Goal: Find specific page/section: Find specific page/section

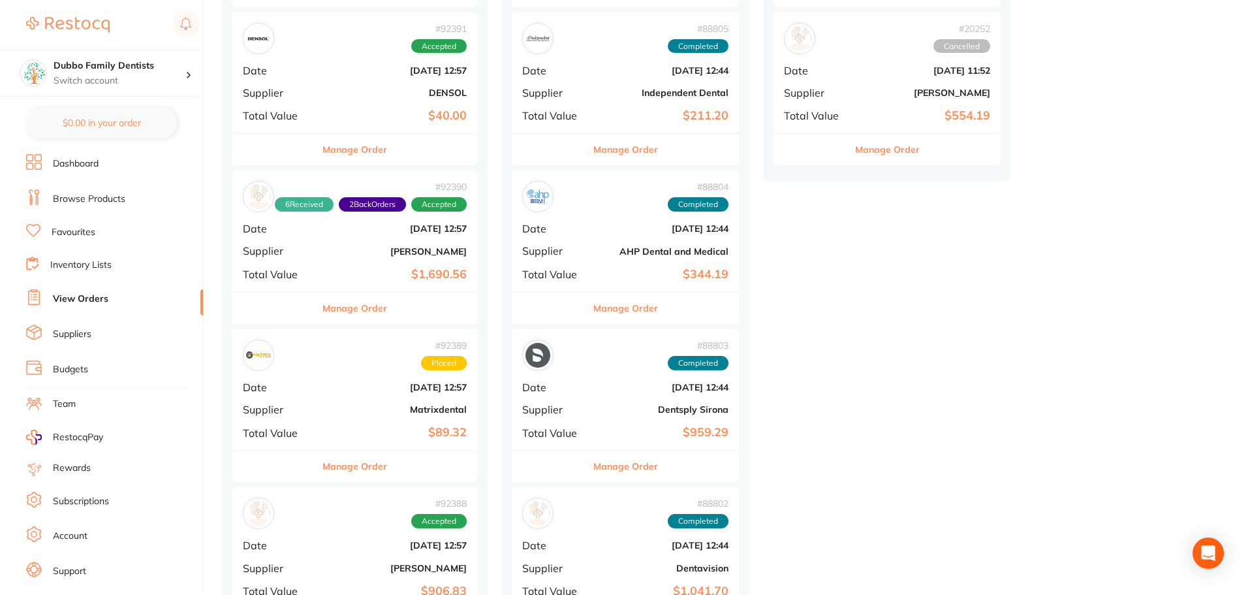
scroll to position [588, 0]
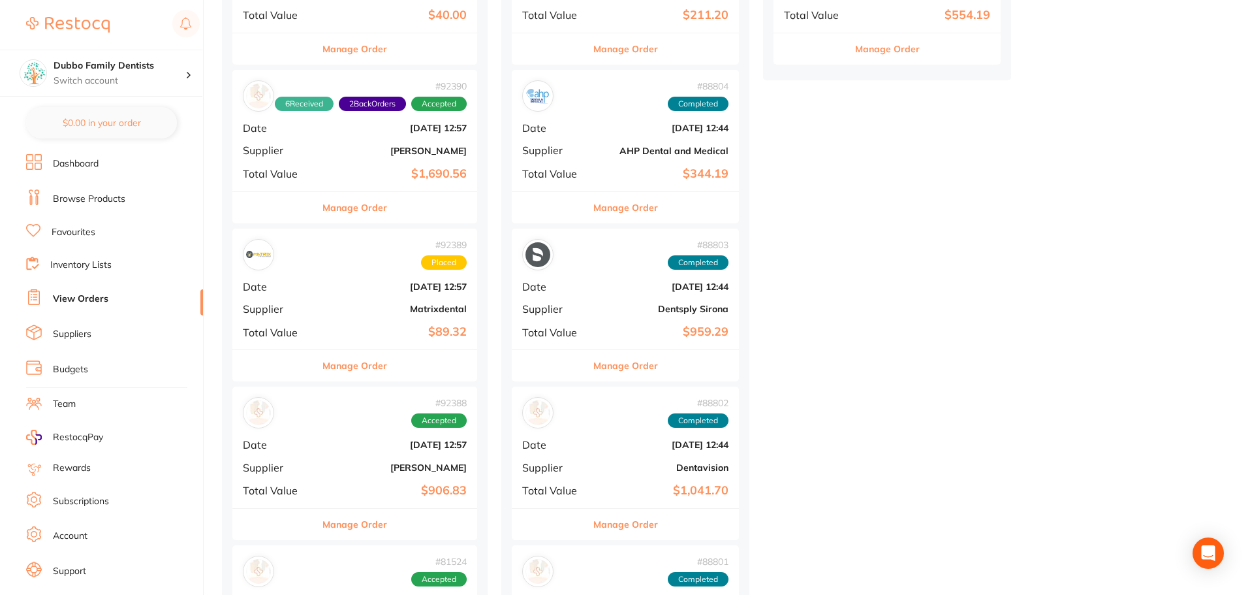
click at [362, 436] on div "# 92388 Accepted Date [DATE] 12:57 Supplier [PERSON_NAME] Total Value $906.83" at bounding box center [354, 447] width 245 height 121
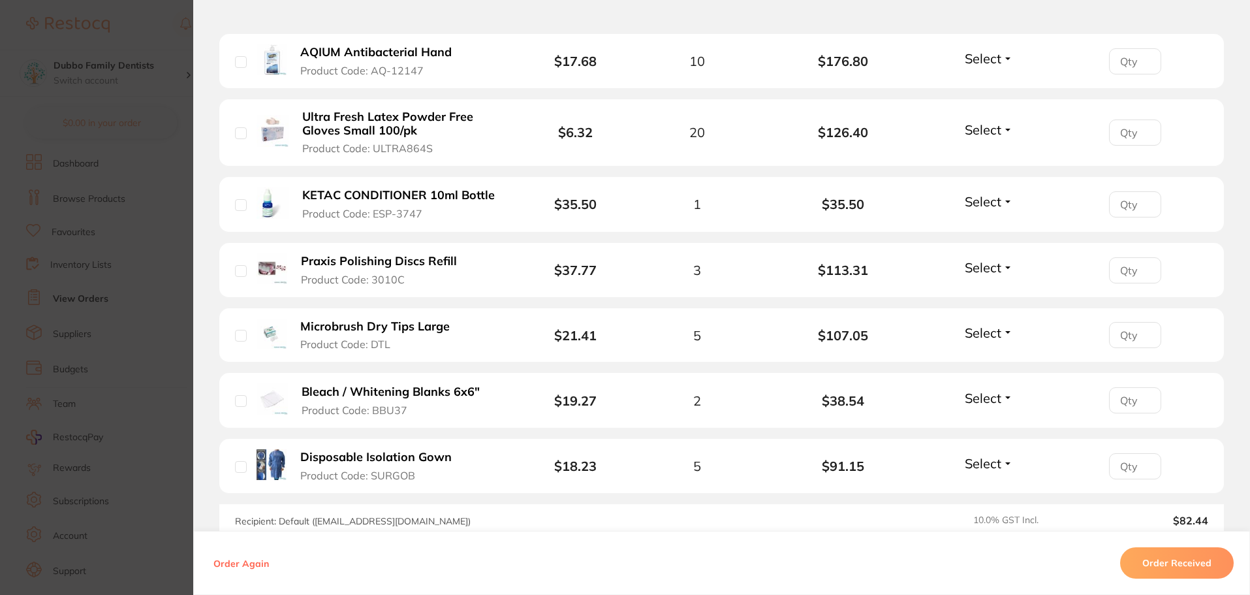
scroll to position [654, 0]
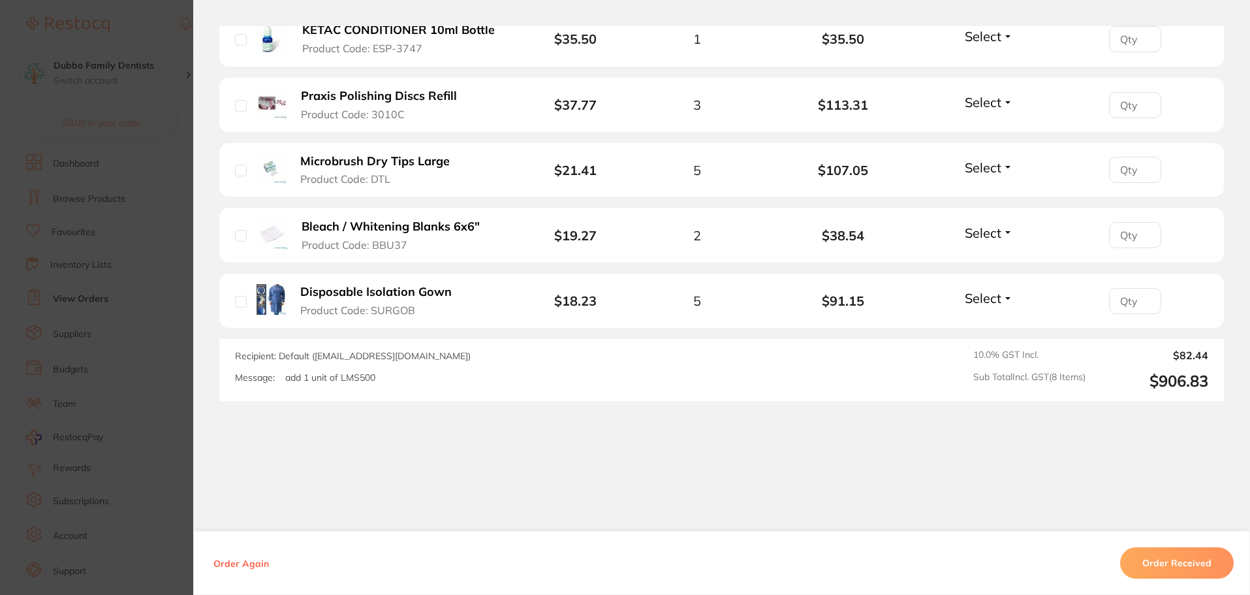
click at [131, 441] on section "Order ID: Restocq- 92388 Order Information Accepted Order Order Date [DATE] 12:…" at bounding box center [625, 297] width 1250 height 595
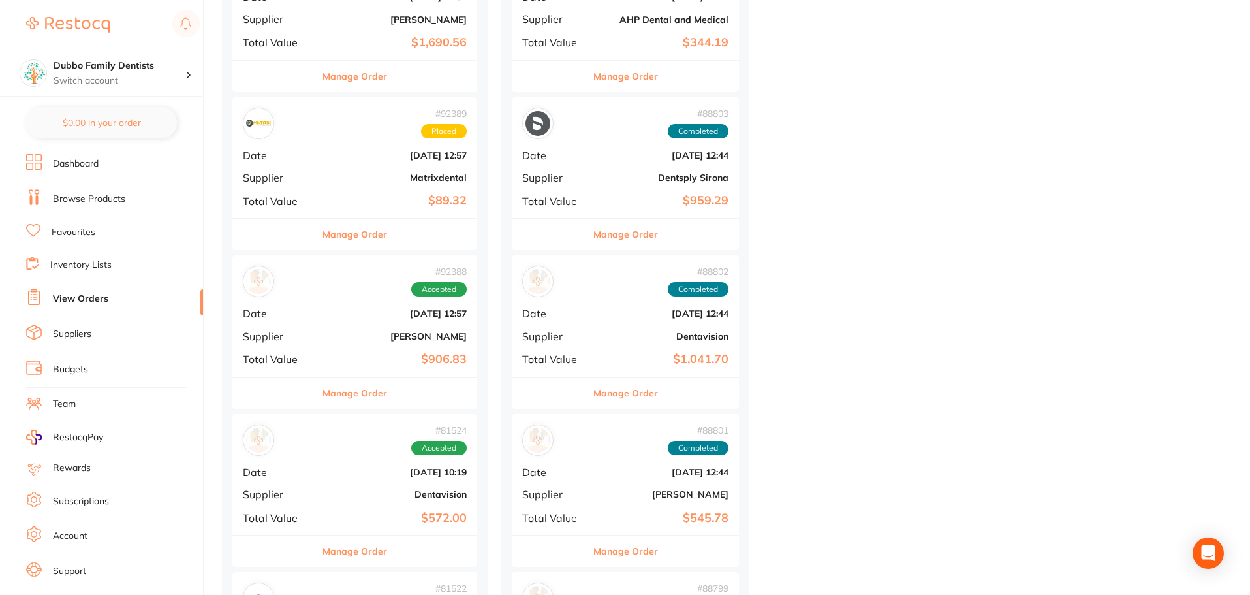
scroll to position [718, 0]
click at [352, 182] on b "Matrixdental" at bounding box center [395, 178] width 142 height 10
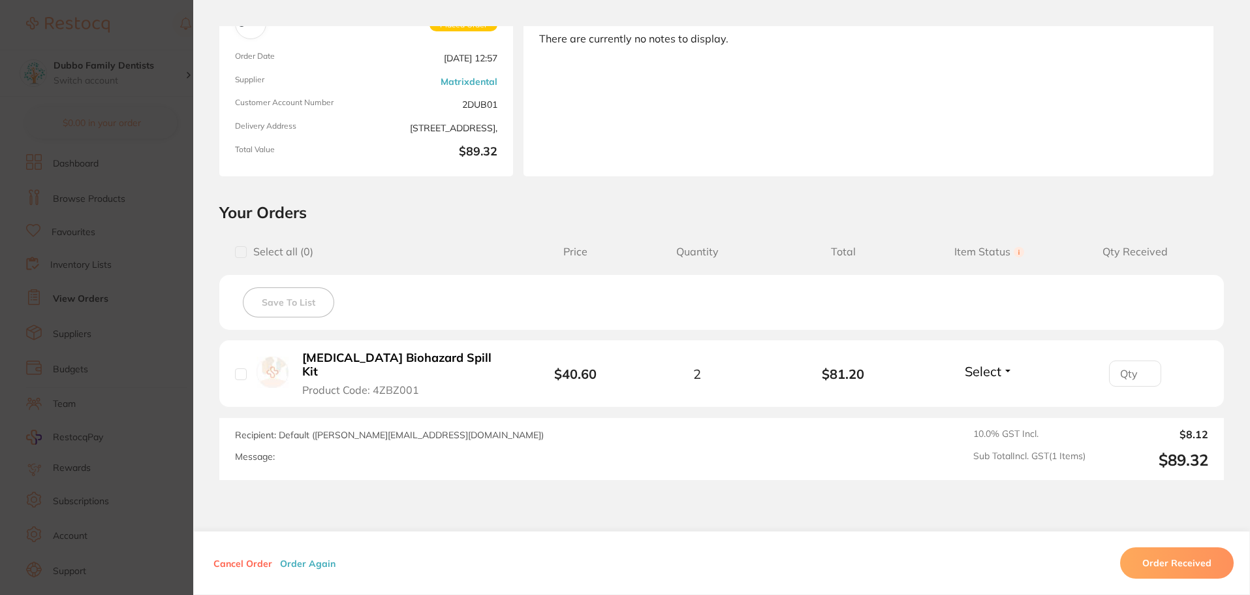
scroll to position [131, 0]
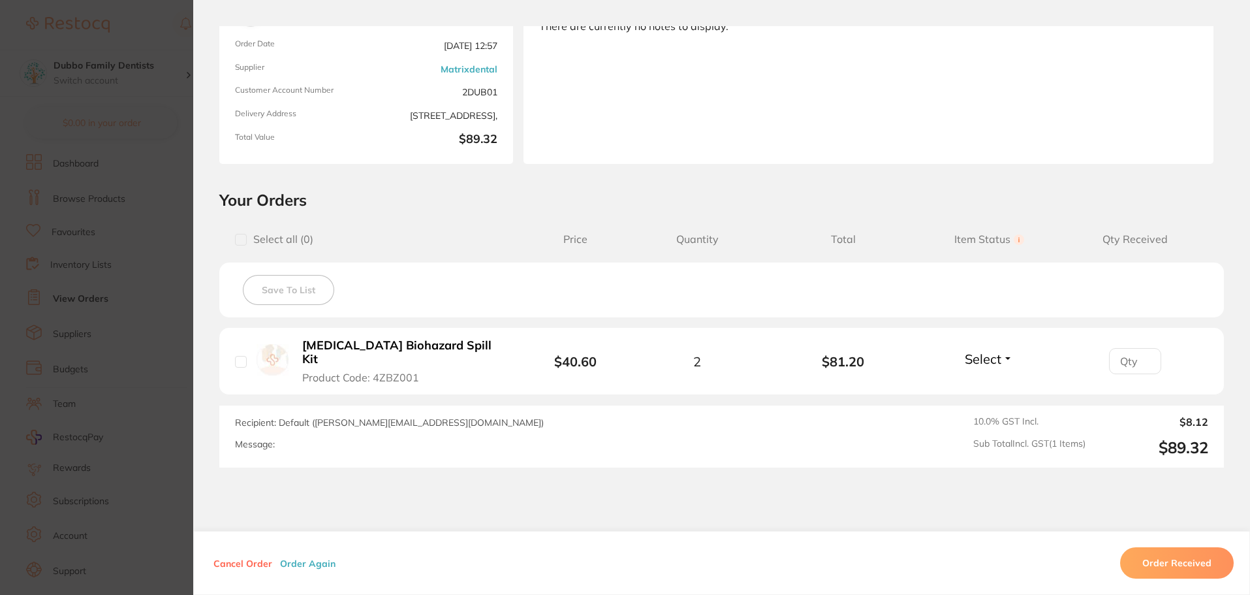
click at [42, 354] on section "Order ID: Restocq- 92389 Order Information Placed Order Order Date [DATE] 12:57…" at bounding box center [625, 297] width 1250 height 595
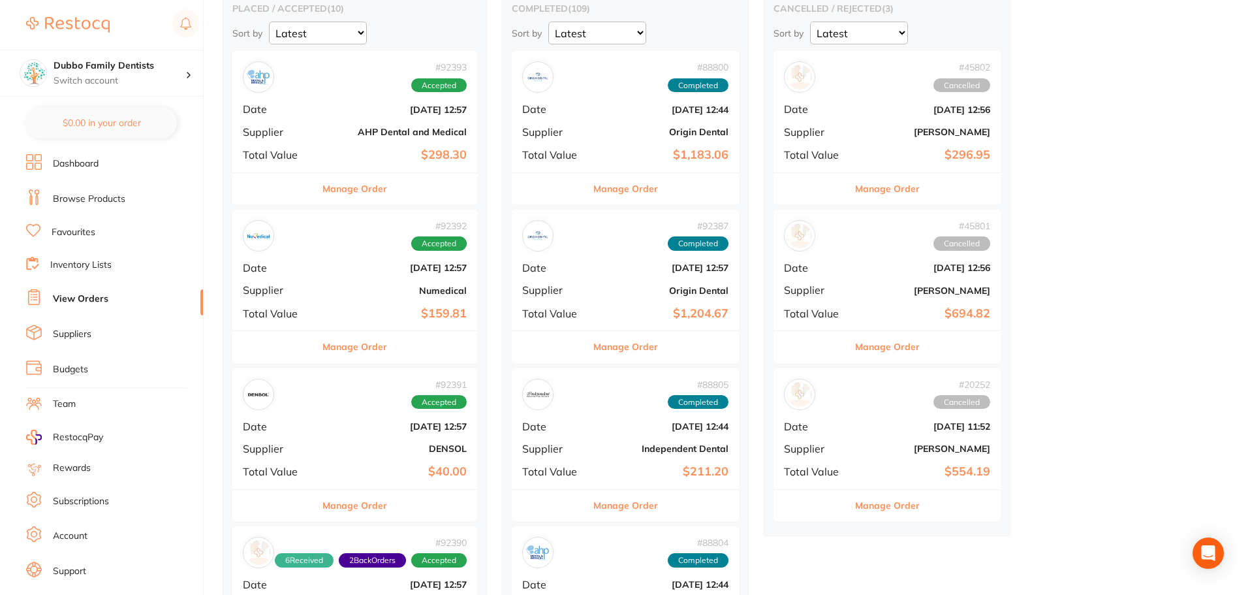
scroll to position [131, 0]
click at [343, 151] on b "$298.30" at bounding box center [395, 156] width 142 height 14
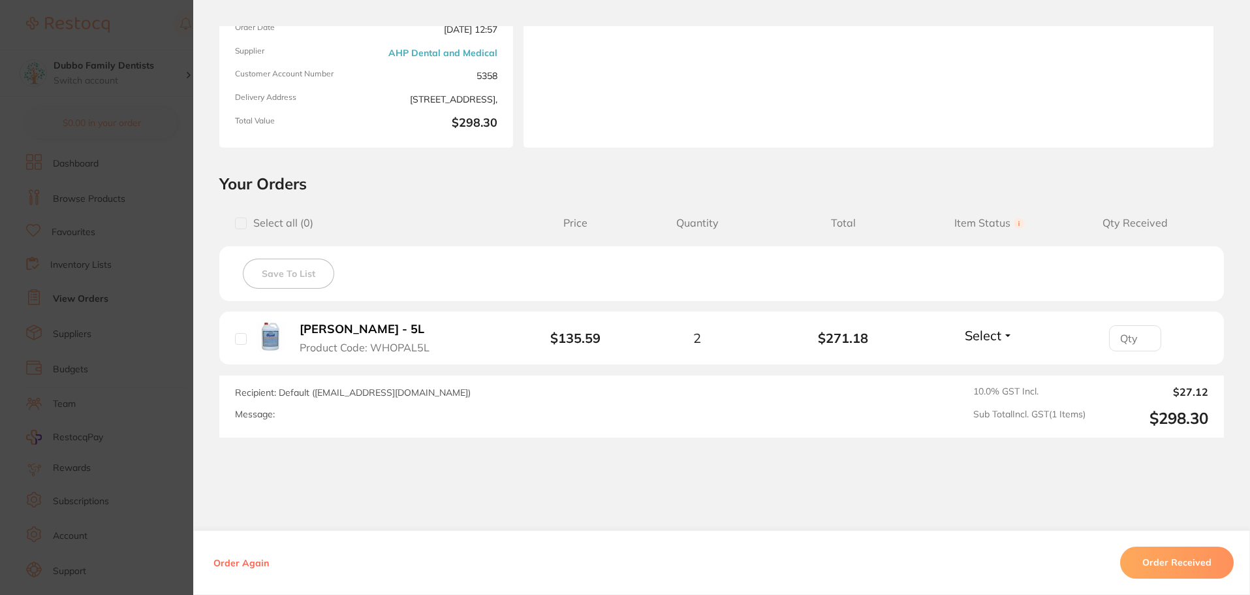
scroll to position [185, 0]
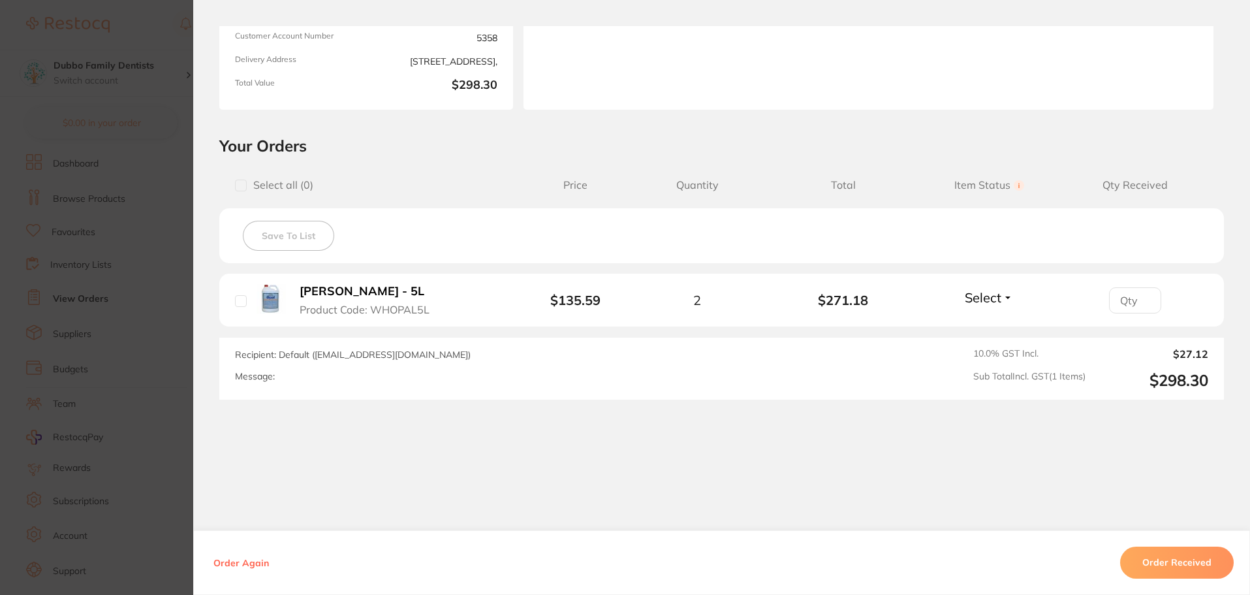
drag, startPoint x: 9, startPoint y: 377, endPoint x: 31, endPoint y: 373, distance: 21.9
click at [31, 373] on section "Order ID: Restocq- 92393 Order Information Accepted Order Order Date [DATE] 12:…" at bounding box center [625, 297] width 1250 height 595
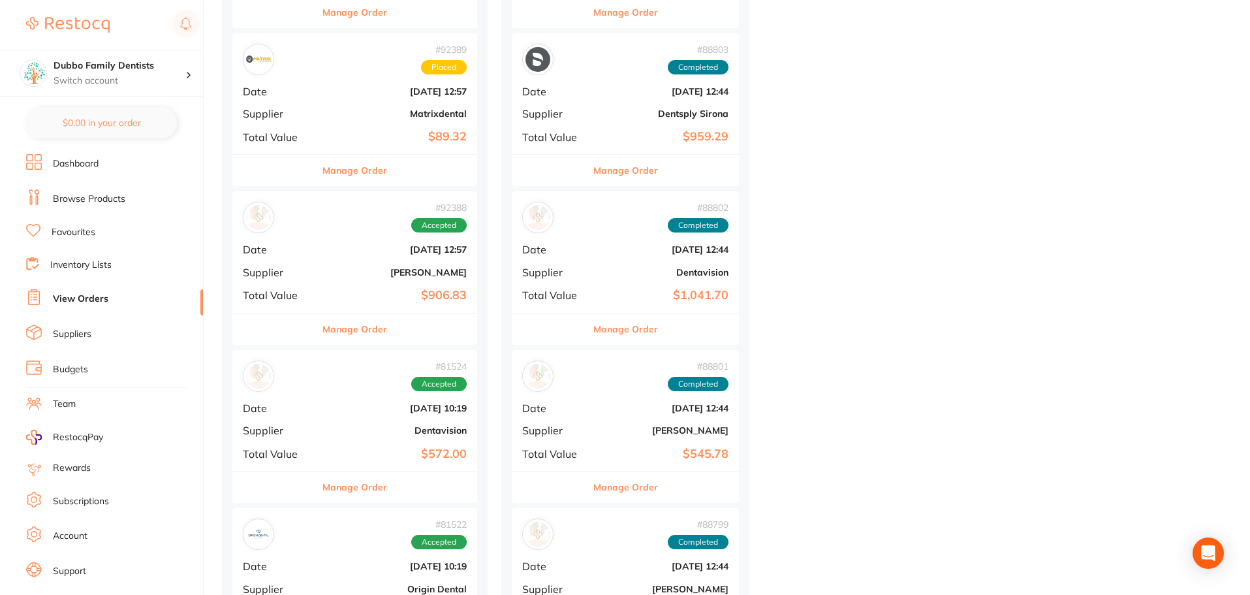
scroll to position [783, 0]
click at [409, 260] on div "# 92388 Accepted Date [DATE] 12:57 Supplier [PERSON_NAME] Total Value $906.83" at bounding box center [354, 251] width 245 height 121
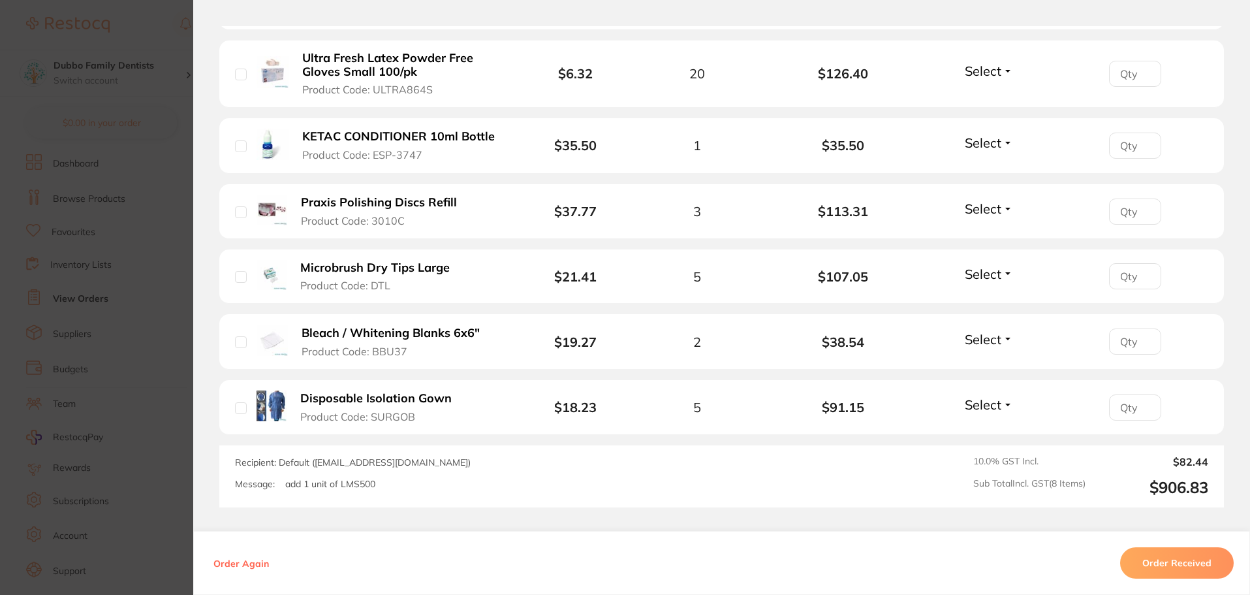
scroll to position [588, 0]
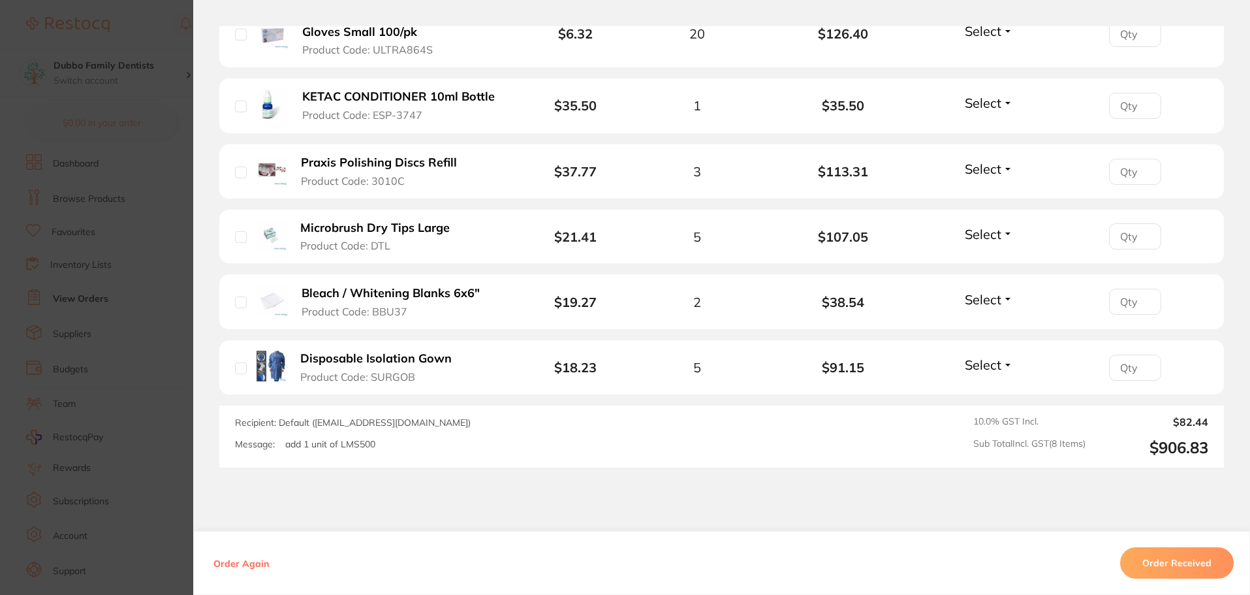
click at [167, 307] on section "Order ID: Restocq- 92388 Order Information Accepted Order Order Date [DATE] 12:…" at bounding box center [625, 297] width 1250 height 595
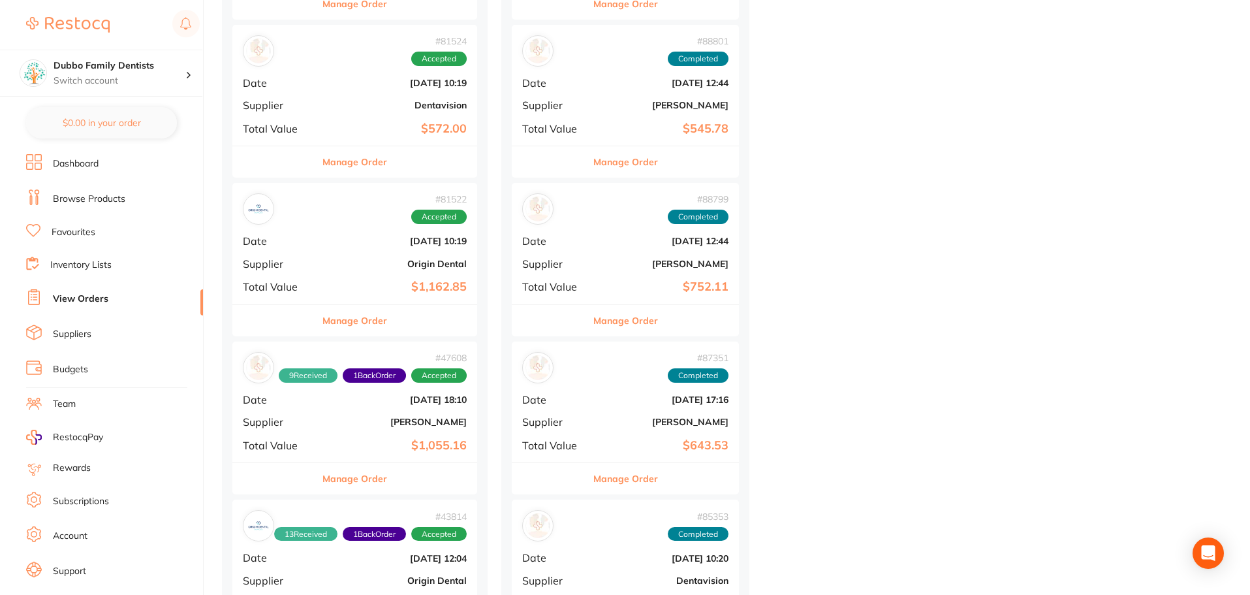
scroll to position [1110, 0]
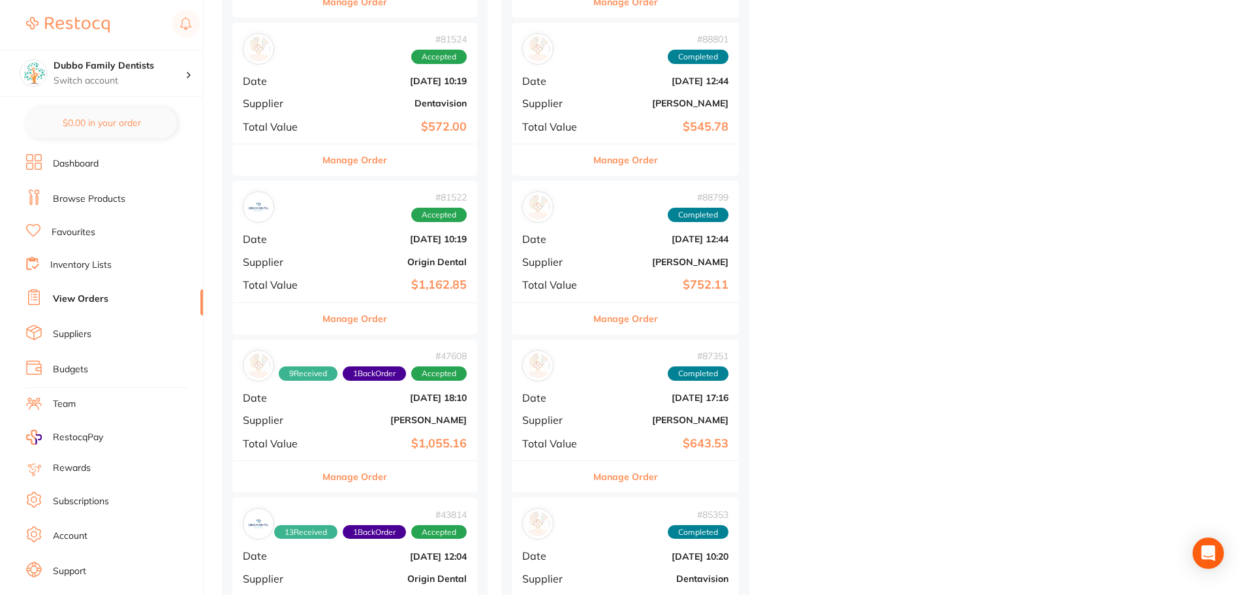
click at [373, 287] on b "$1,162.85" at bounding box center [395, 285] width 142 height 14
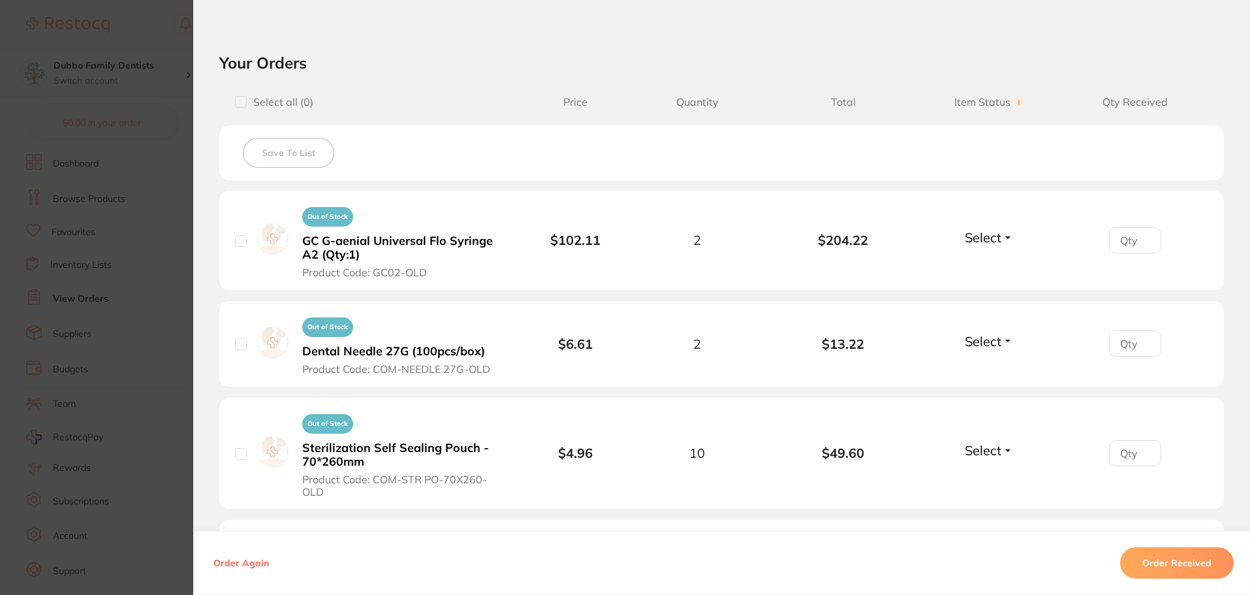
scroll to position [718, 0]
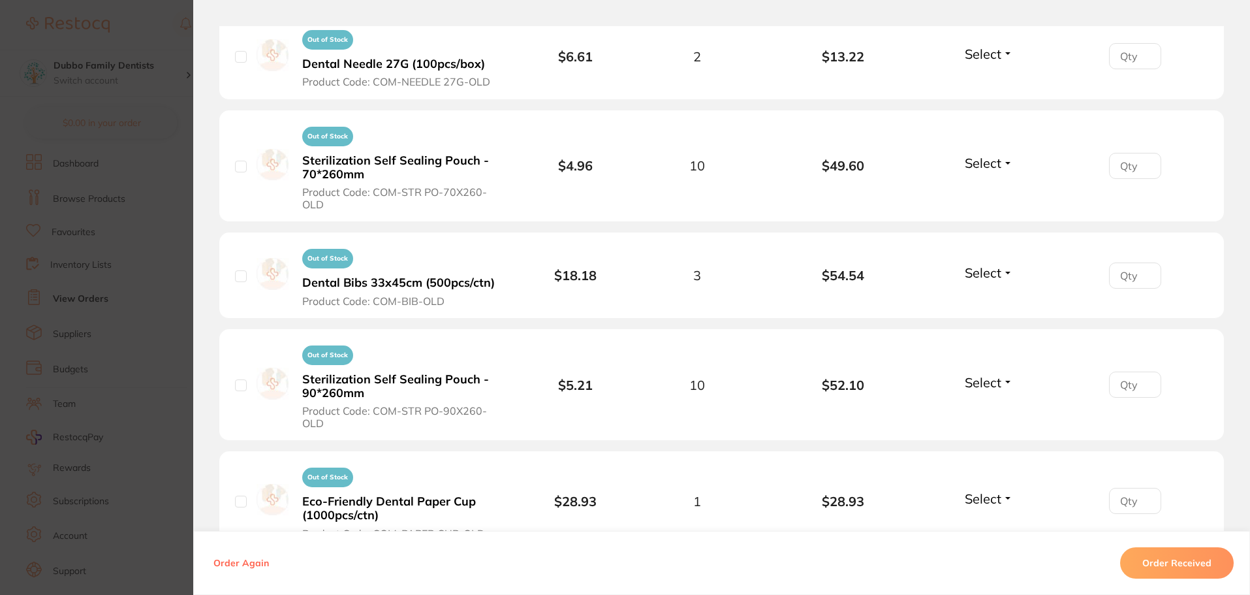
click at [157, 314] on section "Order ID: Restocq- 81522 Order Information Accepted Order Order Date [DATE] 10:…" at bounding box center [625, 297] width 1250 height 595
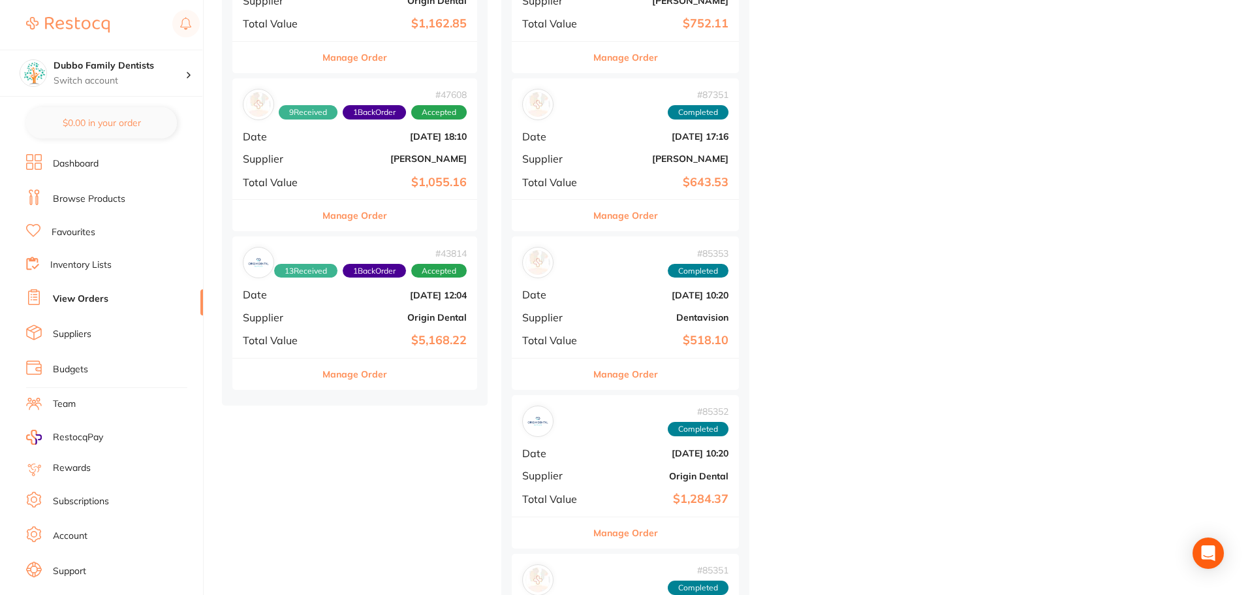
scroll to position [914, 0]
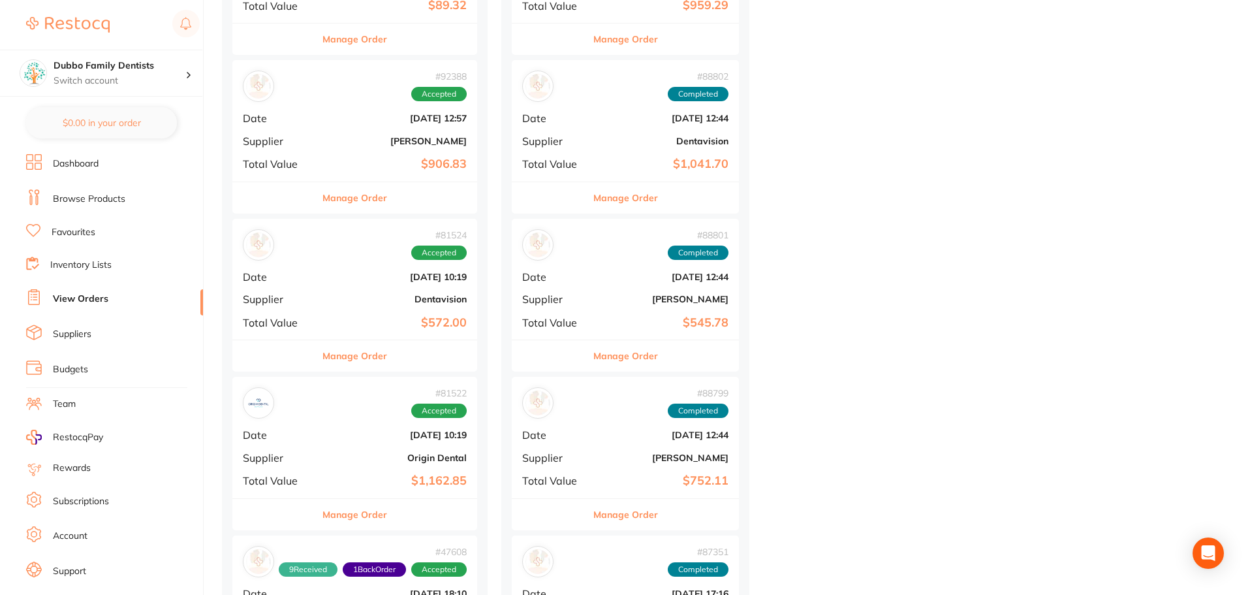
click at [360, 167] on b "$906.83" at bounding box center [395, 164] width 142 height 14
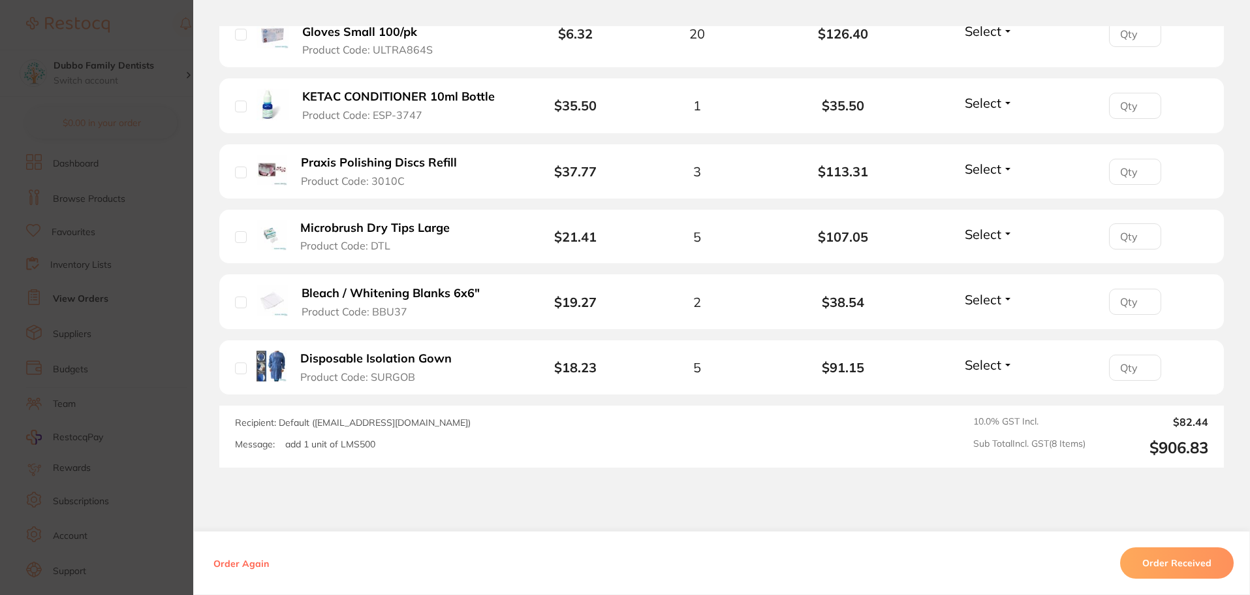
scroll to position [131, 0]
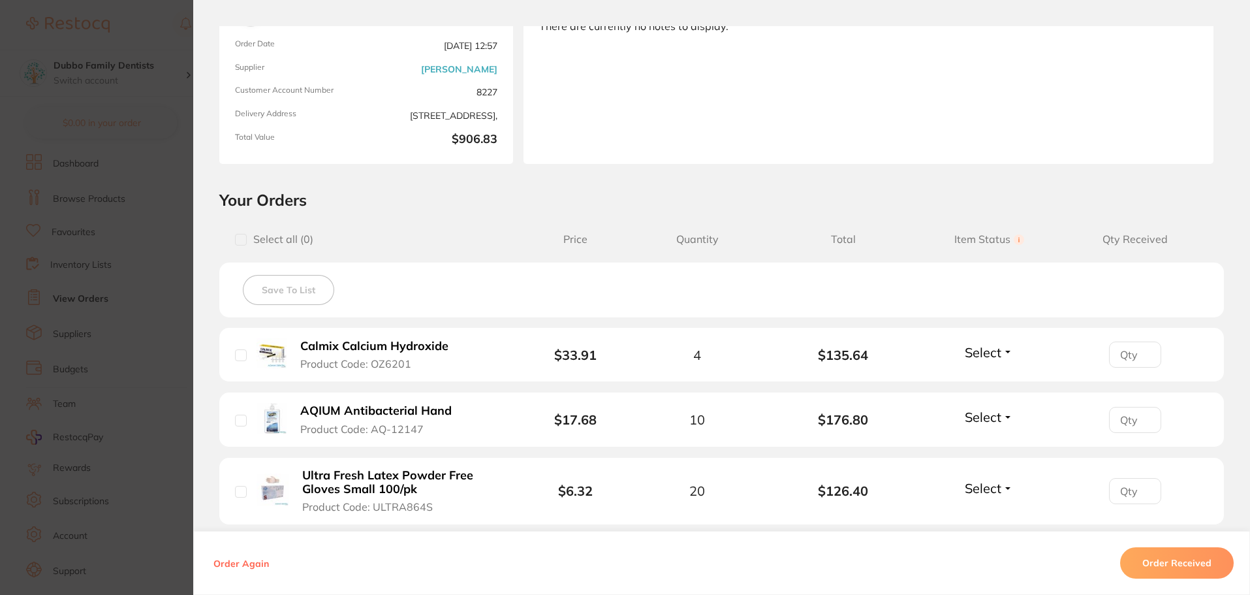
click at [153, 401] on section "Order ID: Restocq- 92388 Order Information Accepted Order Order Date [DATE] 12:…" at bounding box center [625, 297] width 1250 height 595
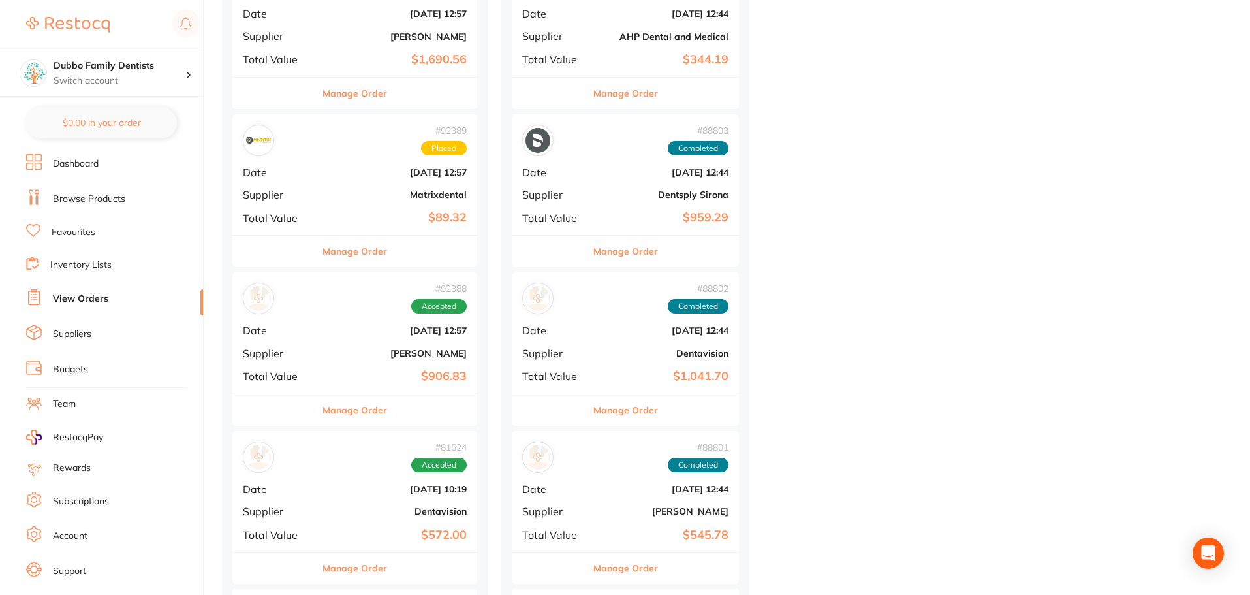
scroll to position [653, 0]
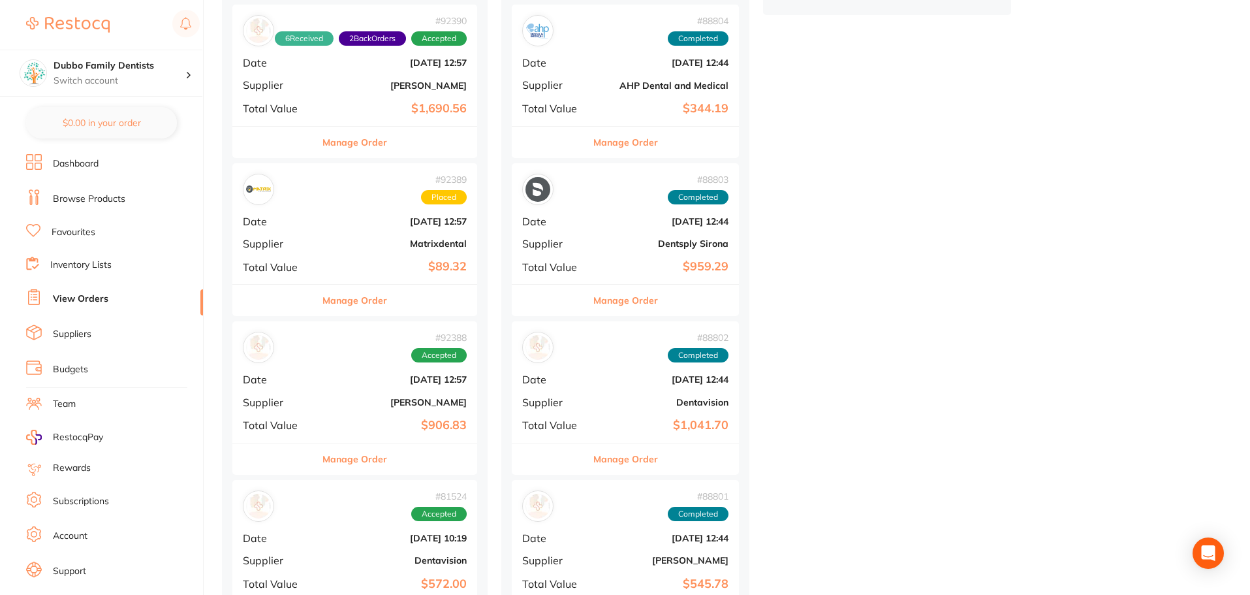
click at [324, 264] on div "# 92389 Placed Date [DATE] 12:57 Supplier Matrixdental Total Value $89.32" at bounding box center [354, 223] width 245 height 121
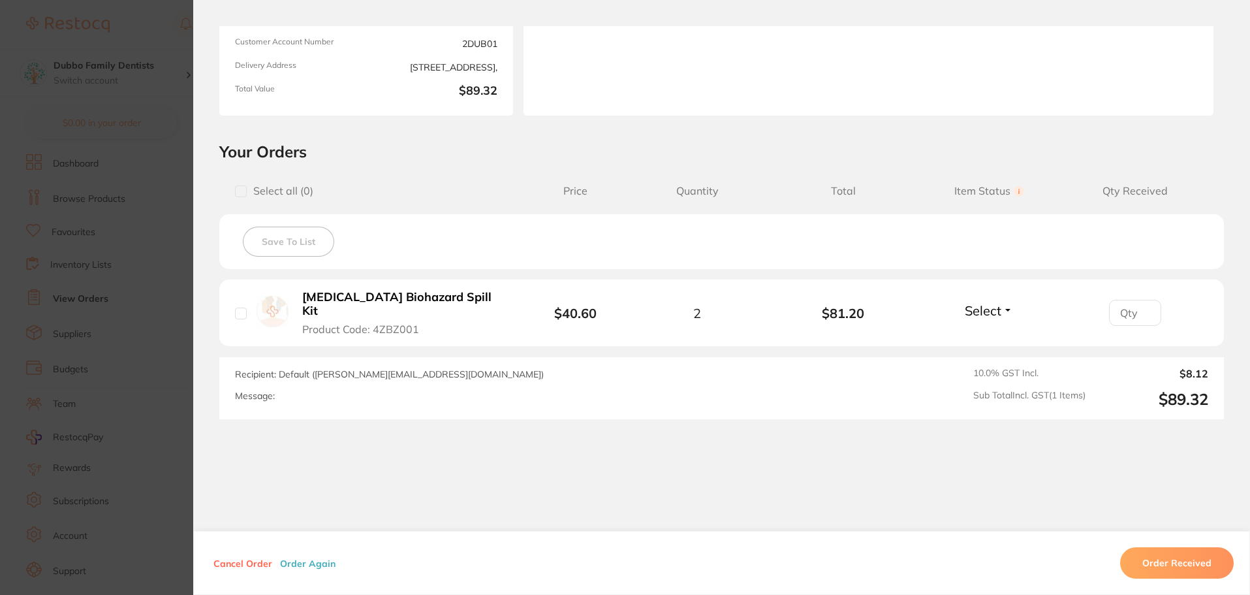
scroll to position [186, 0]
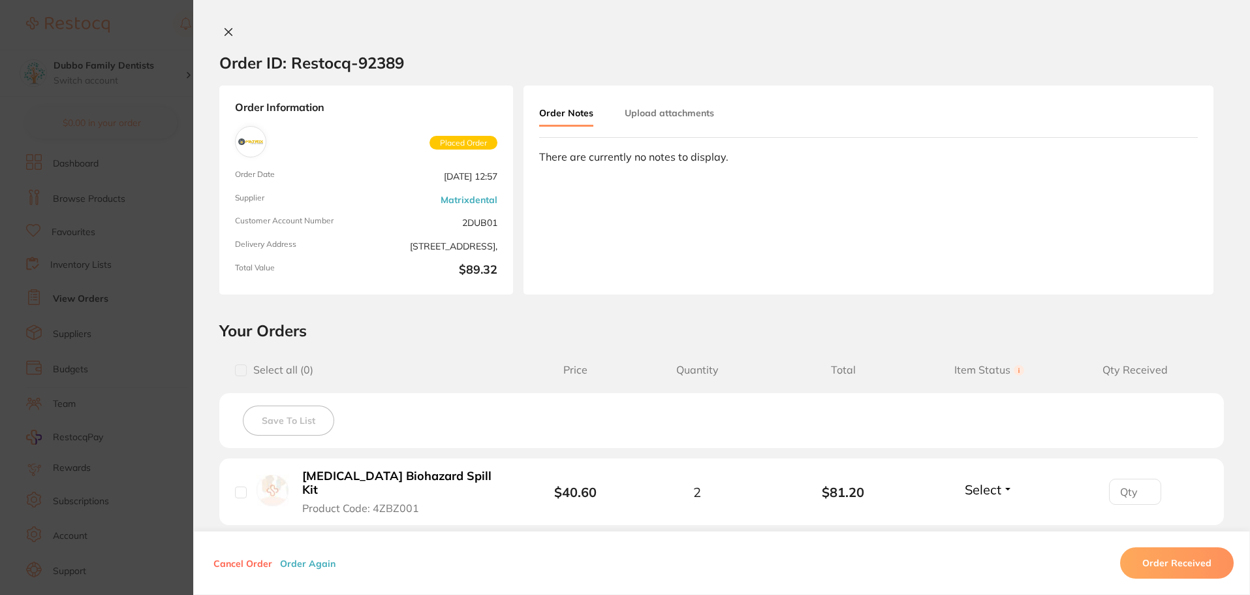
click at [97, 297] on section "Order ID: Restocq- 92389 Order Information Placed Order Order Date [DATE] 12:57…" at bounding box center [625, 297] width 1250 height 595
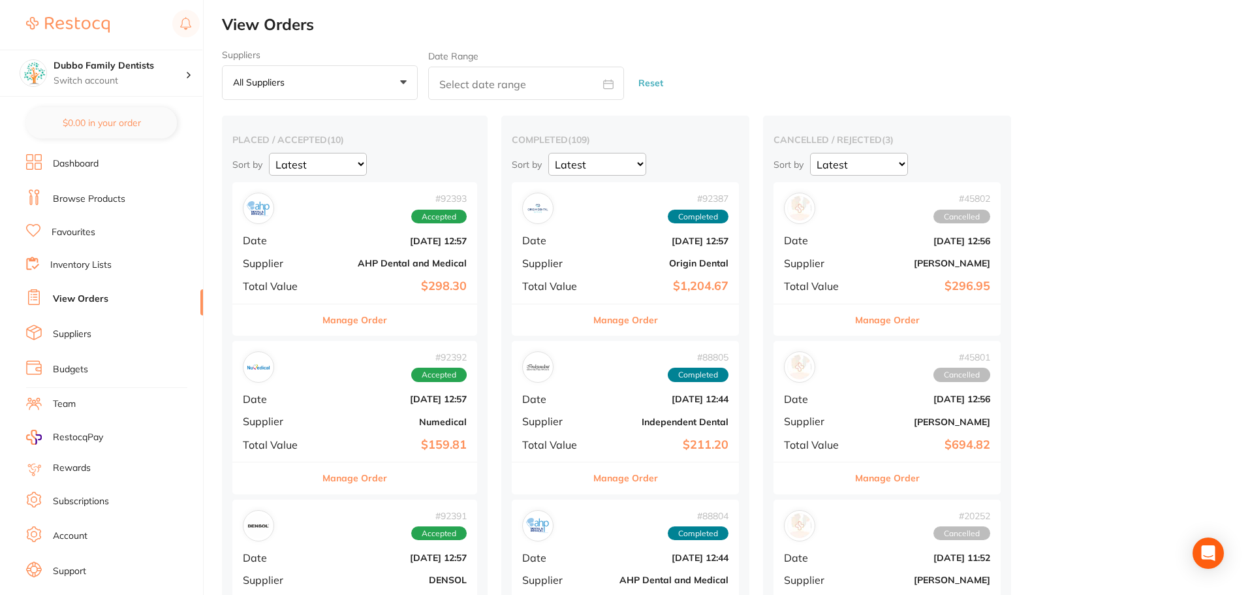
click at [407, 243] on b "[DATE] 12:57" at bounding box center [395, 241] width 142 height 10
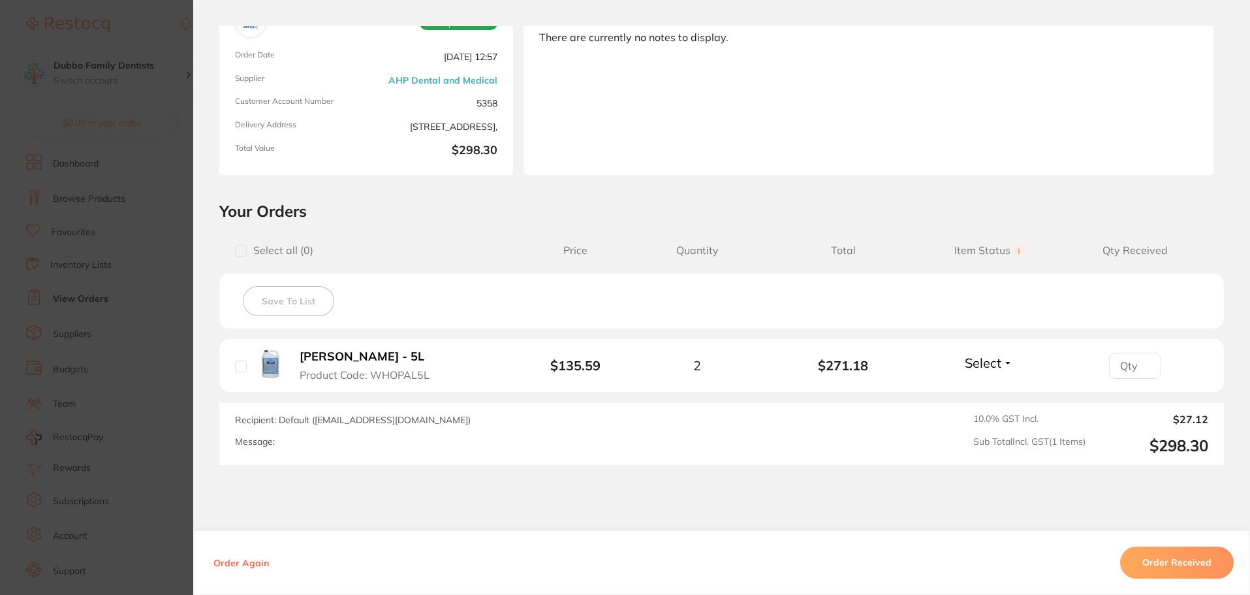
scroll to position [185, 0]
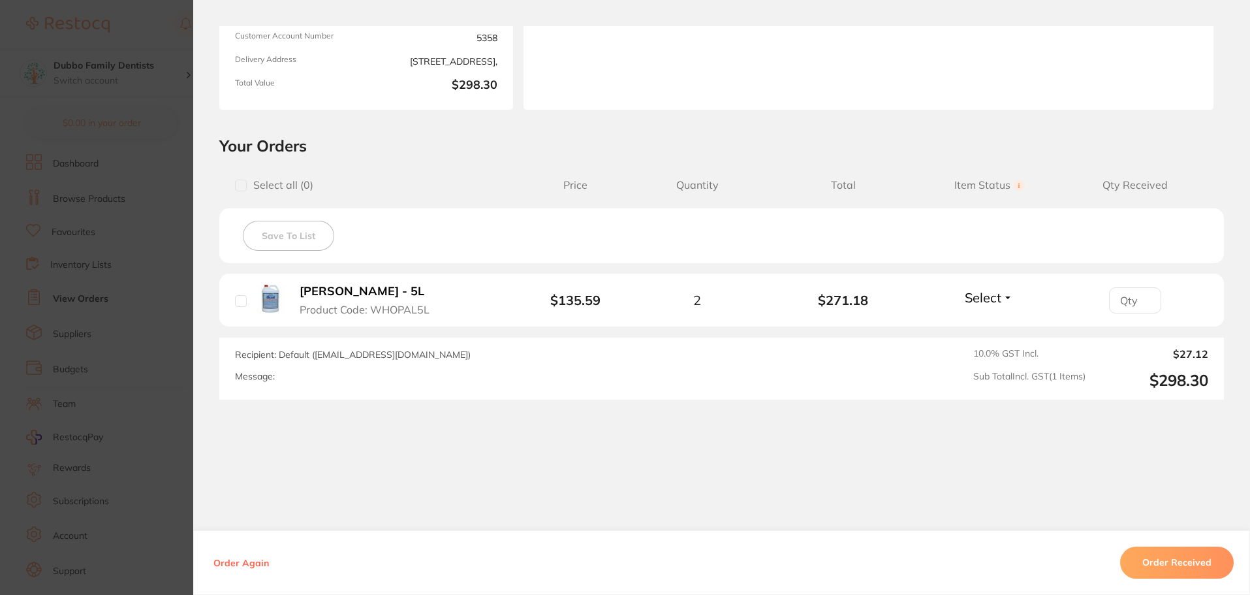
click at [146, 317] on section "Order ID: Restocq- 92393 Order Information Accepted Order Order Date [DATE] 12:…" at bounding box center [625, 297] width 1250 height 595
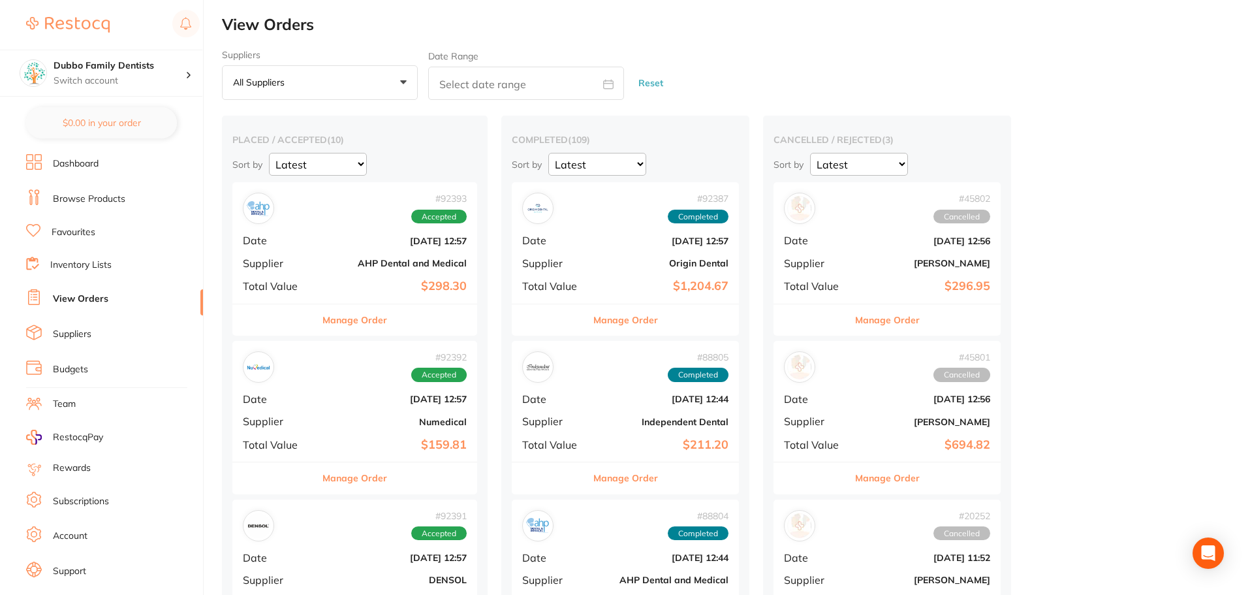
scroll to position [65, 0]
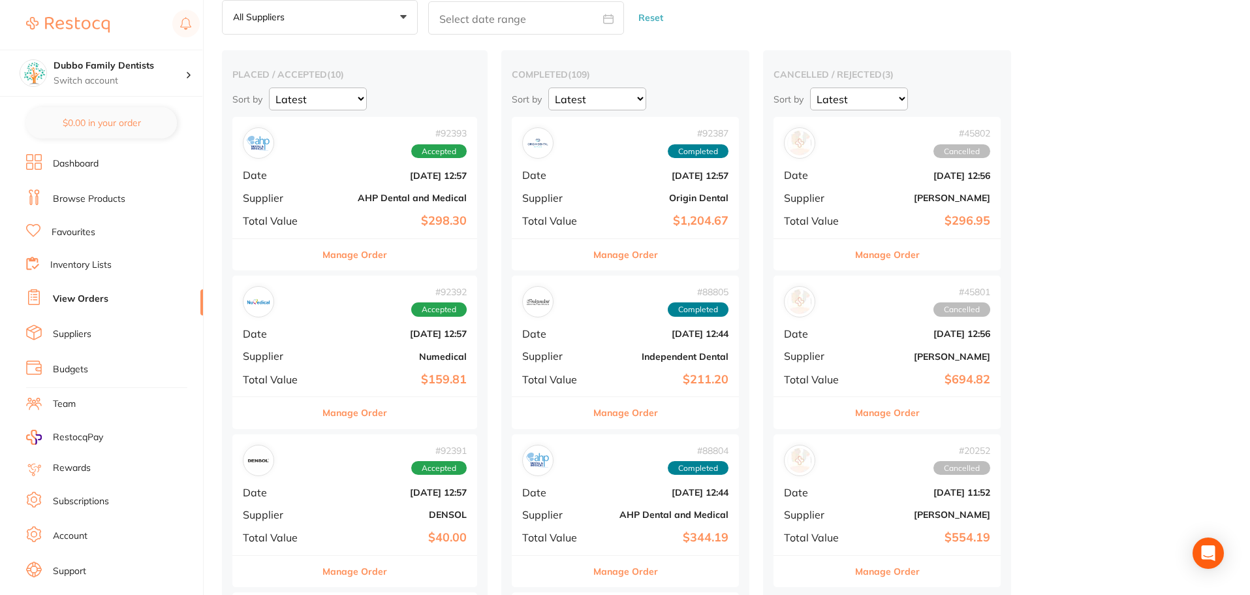
click at [373, 344] on div "# 92392 Accepted Date Sept 2 2025, 12:57 Supplier Numedical Total Value $159.81" at bounding box center [354, 336] width 245 height 121
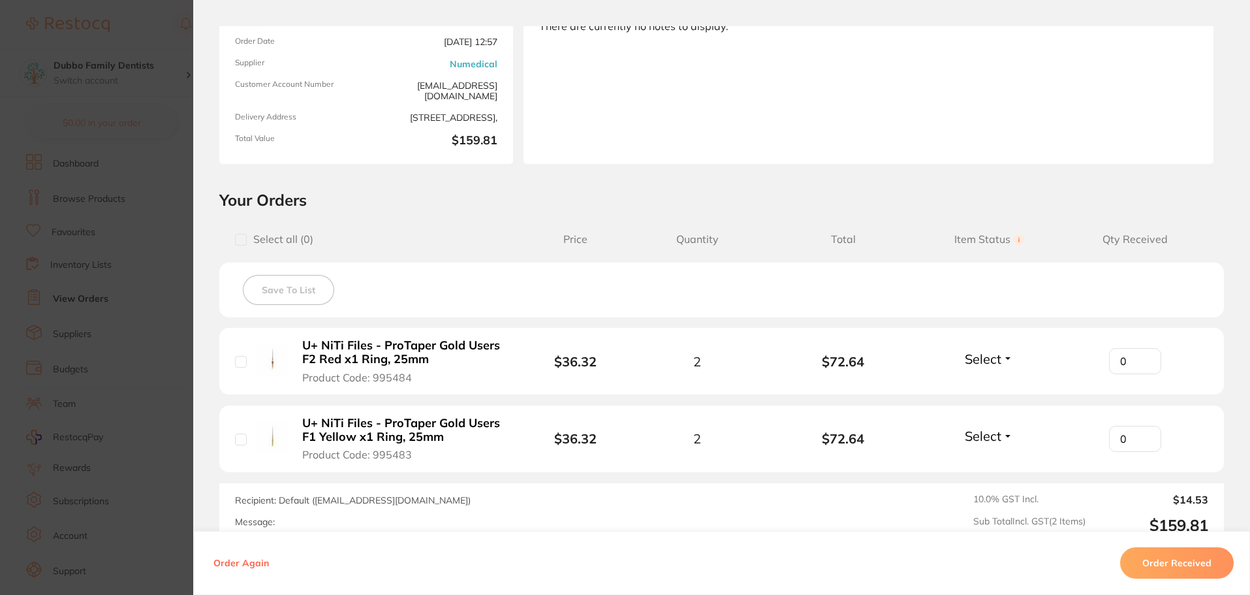
scroll to position [196, 0]
click at [104, 299] on section "Order ID: Restocq- 92392 Order Information Accepted Order Order Date Sept 2 202…" at bounding box center [625, 297] width 1250 height 595
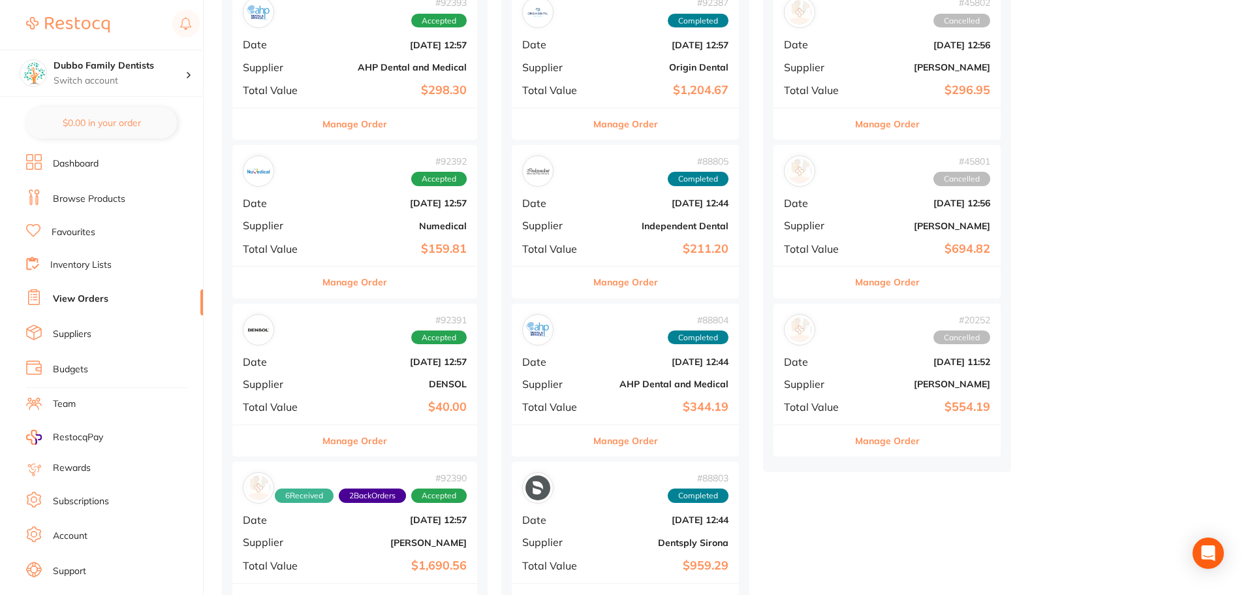
click at [378, 398] on div "# 92391 Accepted Date Sept 2 2025, 12:57 Supplier DENSOL Total Value $40.00" at bounding box center [354, 364] width 245 height 121
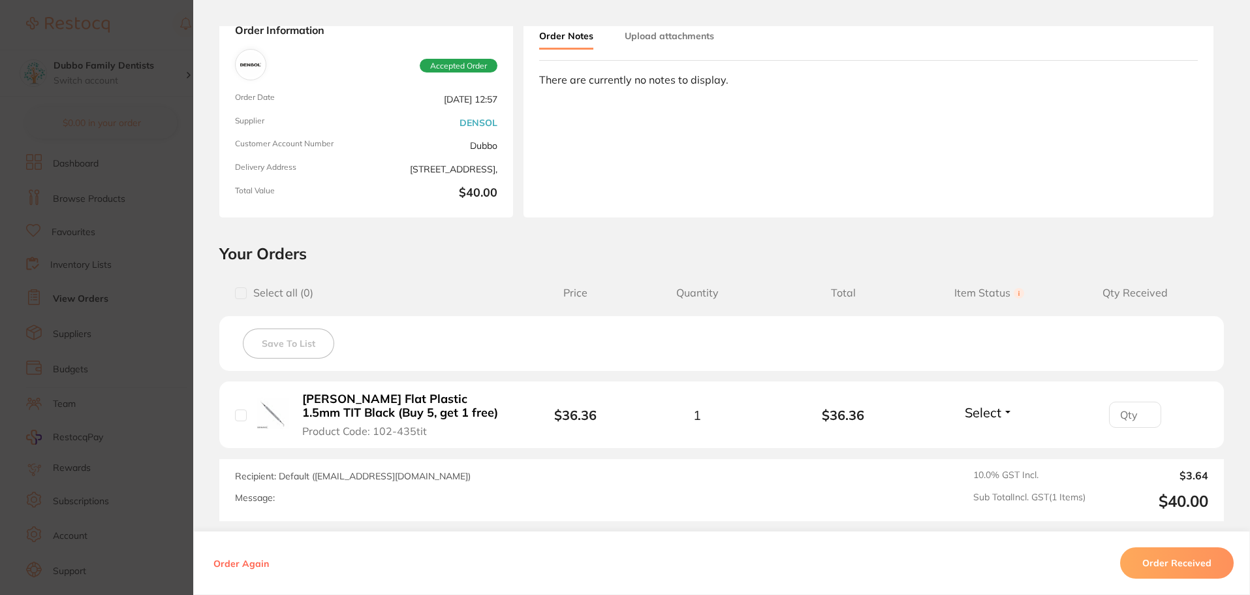
scroll to position [196, 0]
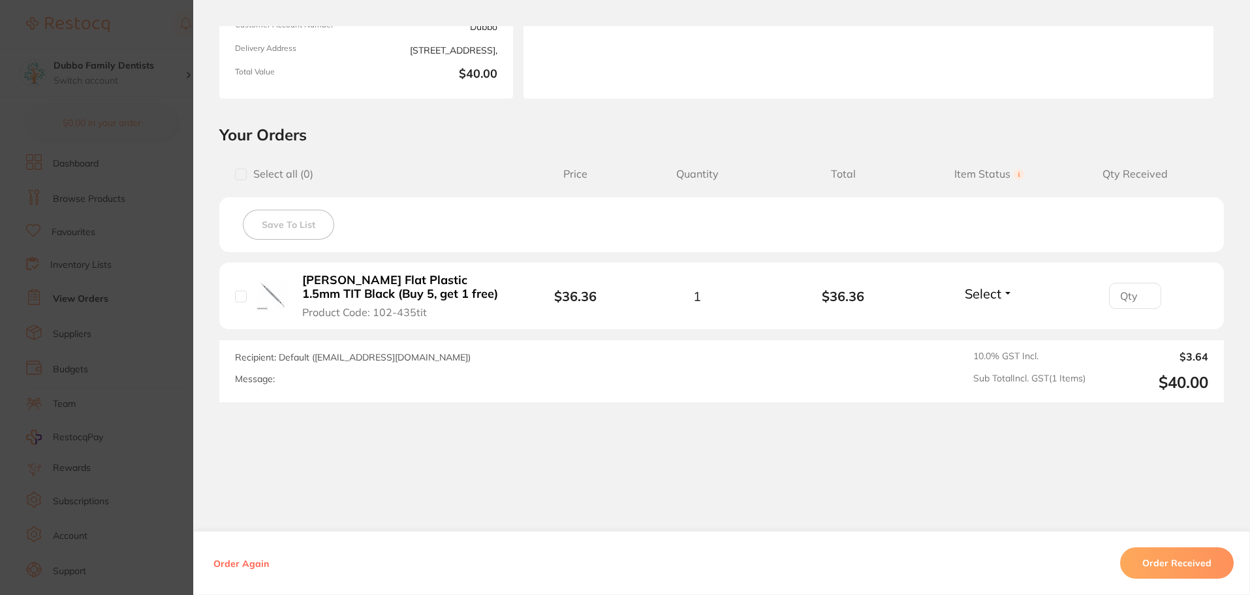
click at [104, 315] on section "Order ID: Restocq- 92391 Order Information Accepted Order Order Date Sept 2 202…" at bounding box center [625, 297] width 1250 height 595
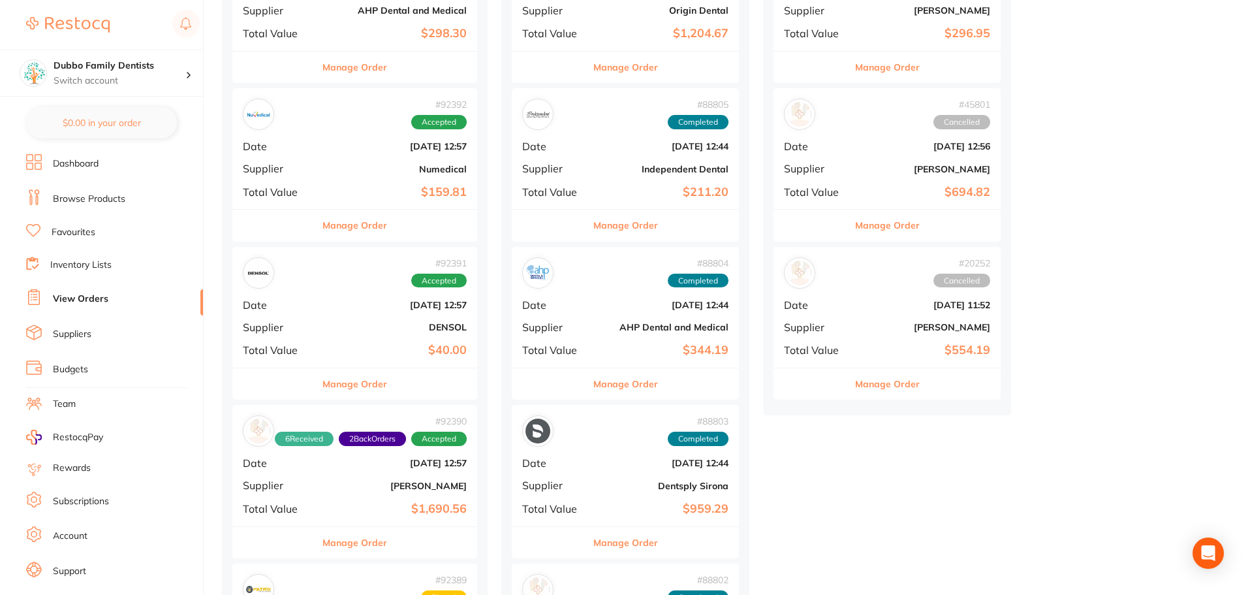
scroll to position [326, 0]
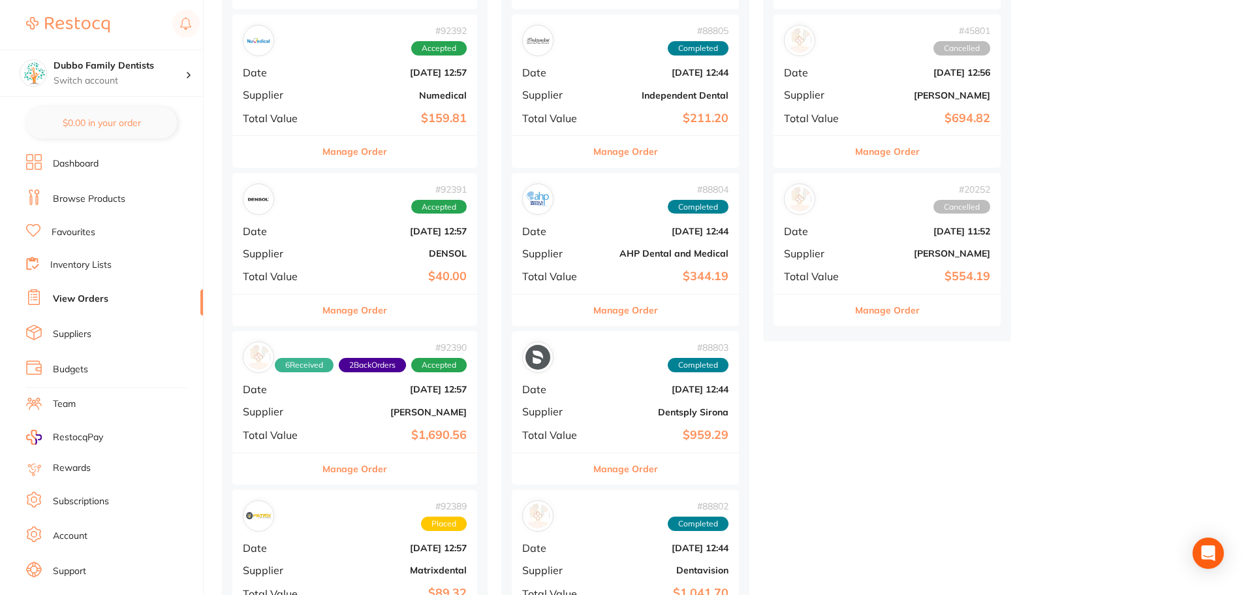
click at [452, 437] on b "$1,690.56" at bounding box center [395, 435] width 142 height 14
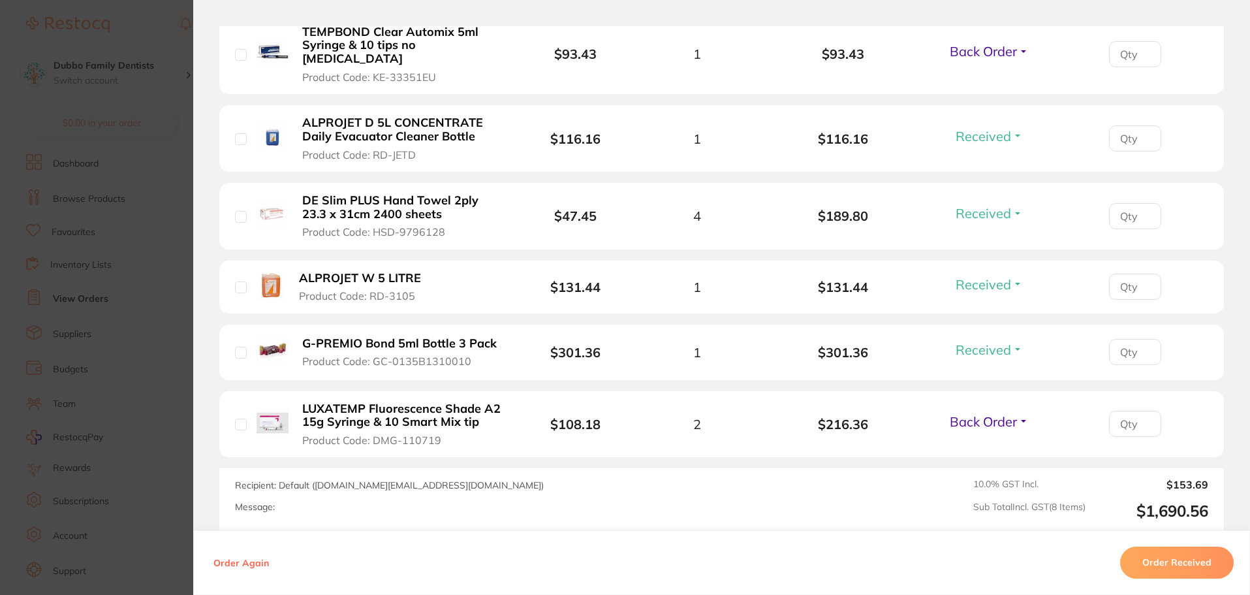
scroll to position [716, 0]
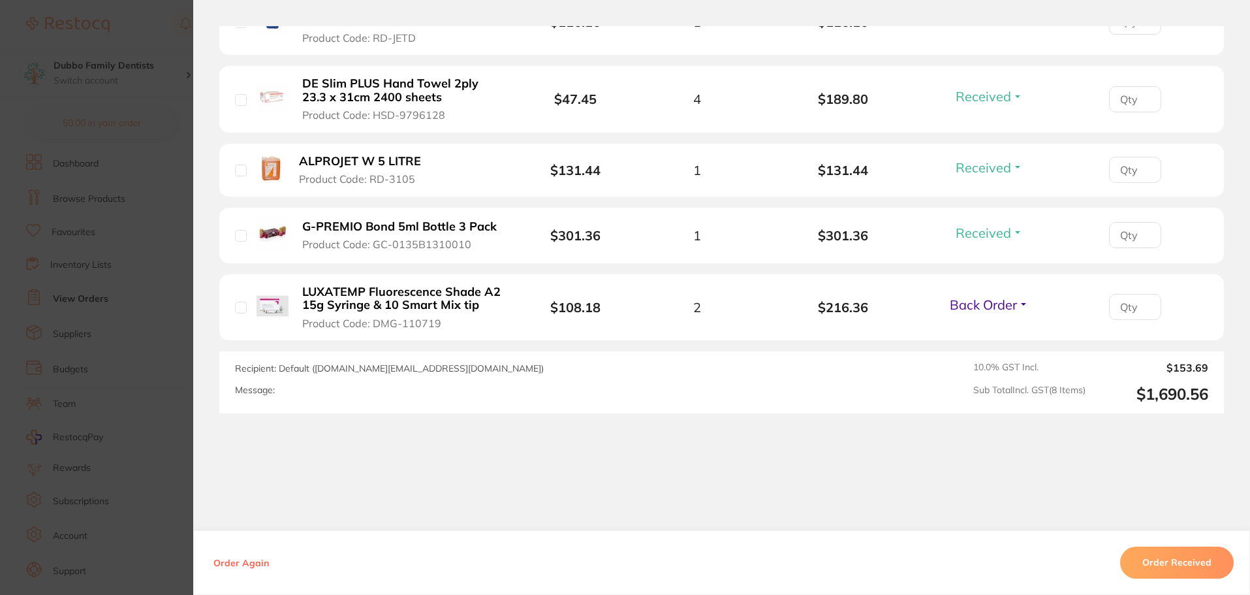
click at [159, 299] on section "Order ID: Restocq- 92390 Order Information 6 Received 2 Back Orders Accepted Or…" at bounding box center [625, 297] width 1250 height 595
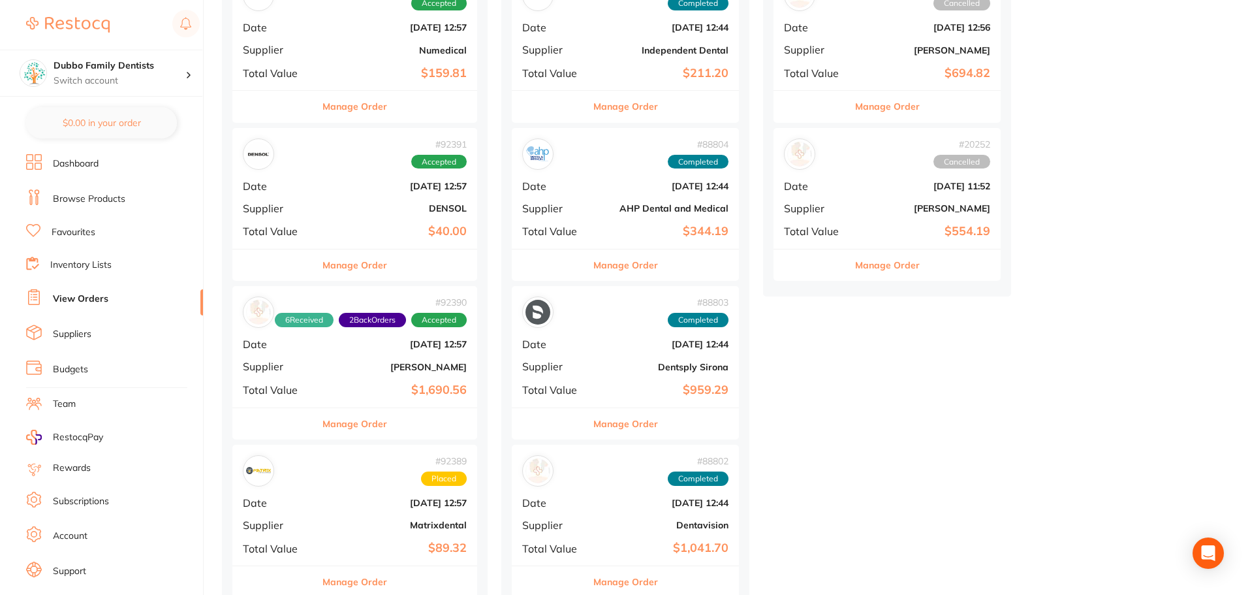
scroll to position [392, 0]
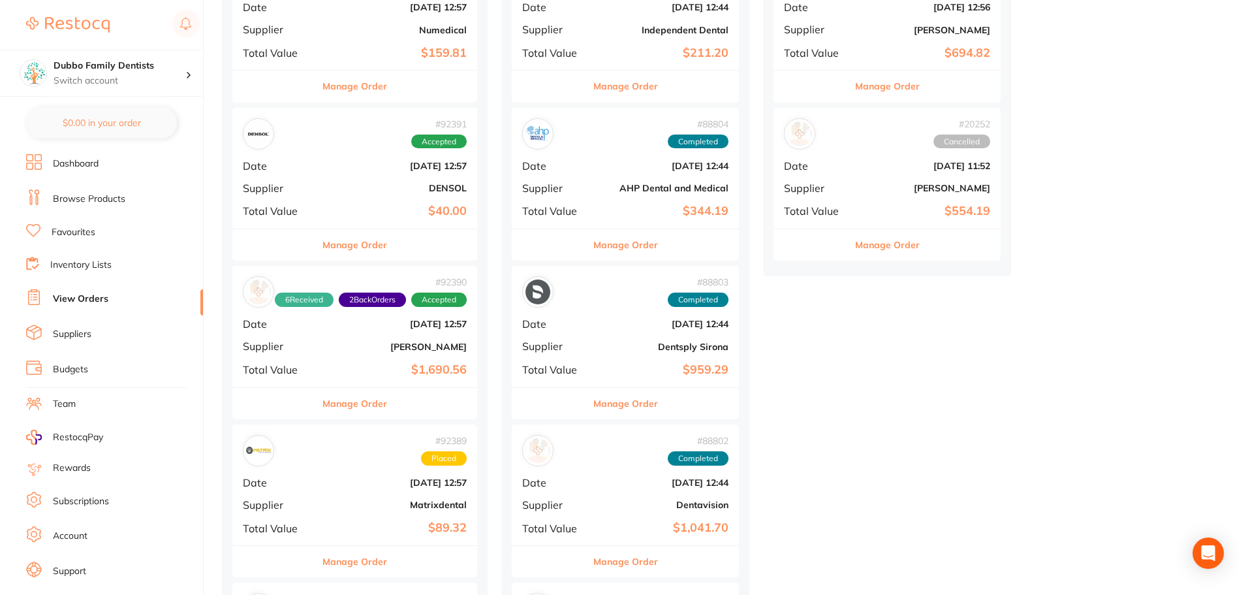
click at [406, 353] on div "# 92390 6 Received 2 Back Orders Accepted Date Sept 2 2025, 12:57 Supplier Henr…" at bounding box center [354, 326] width 245 height 121
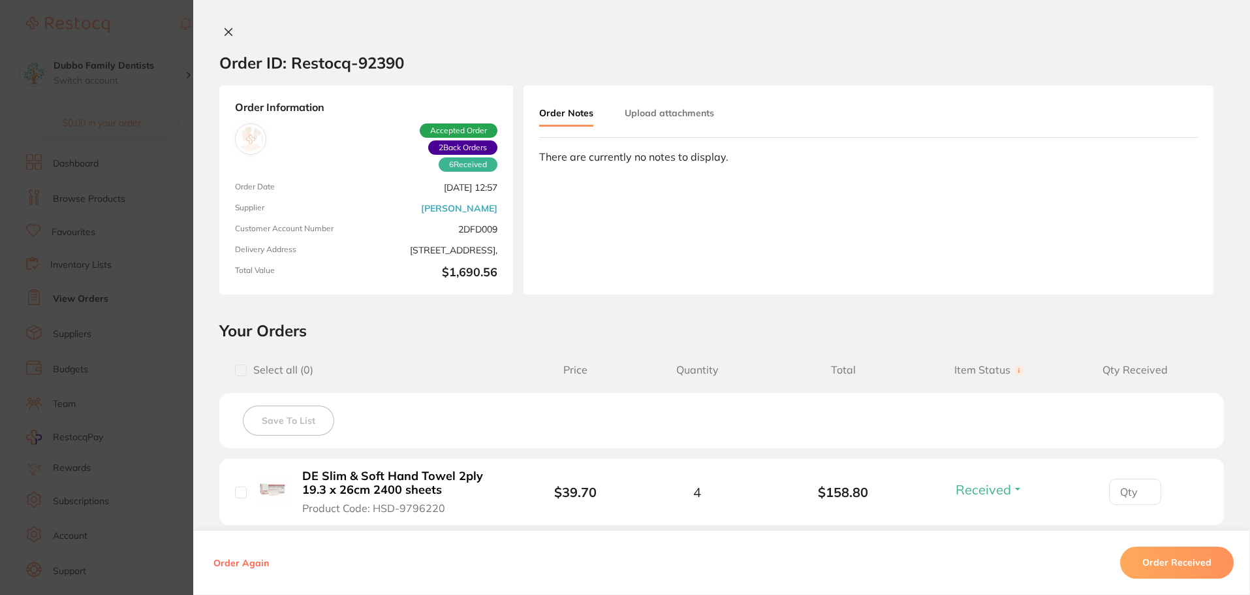
click at [155, 337] on section "Order ID: Restocq- 92390 Order Information 6 Received 2 Back Orders Accepted Or…" at bounding box center [625, 297] width 1250 height 595
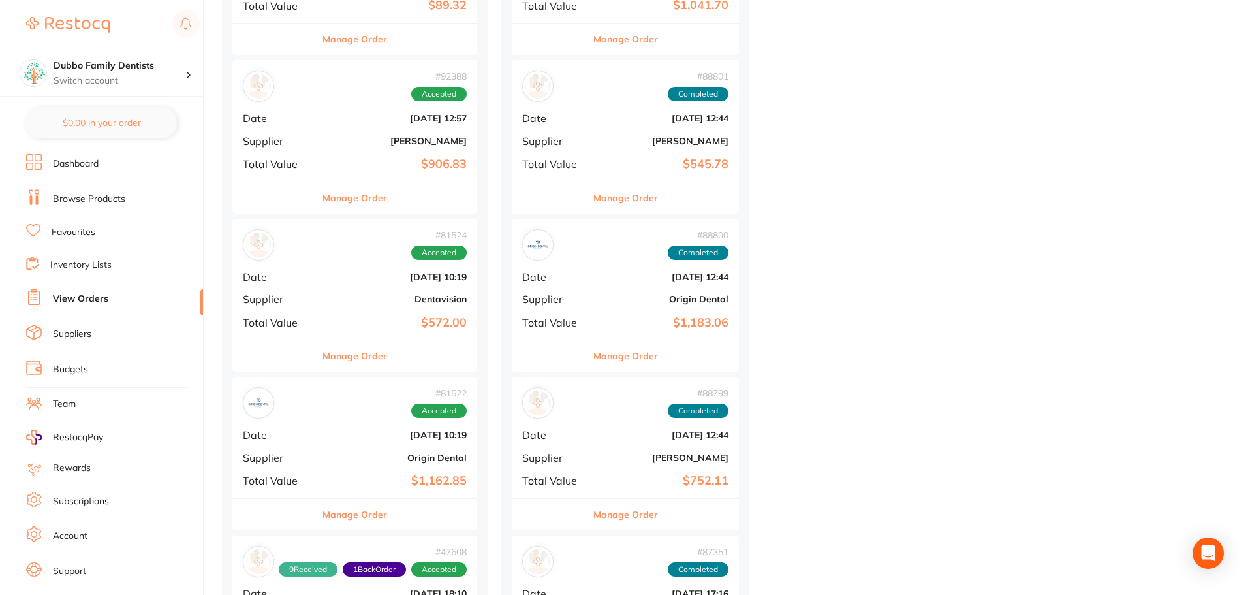
scroll to position [849, 0]
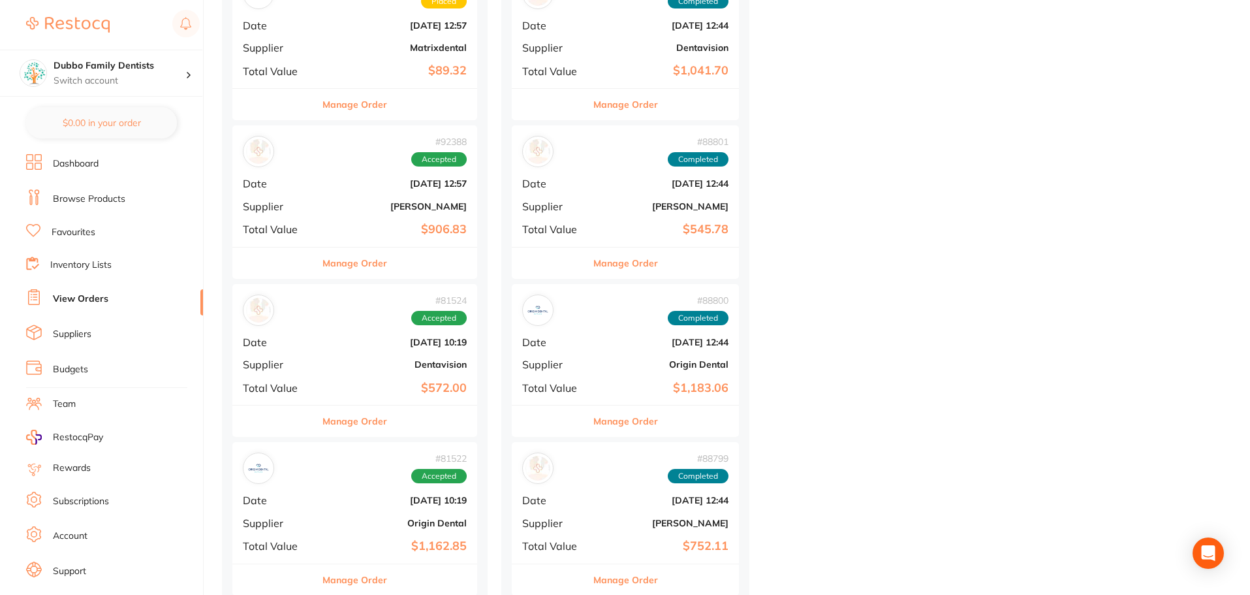
click at [389, 216] on div "# 92388 Accepted Date [DATE] 12:57 Supplier [PERSON_NAME] Total Value $906.83" at bounding box center [354, 185] width 245 height 121
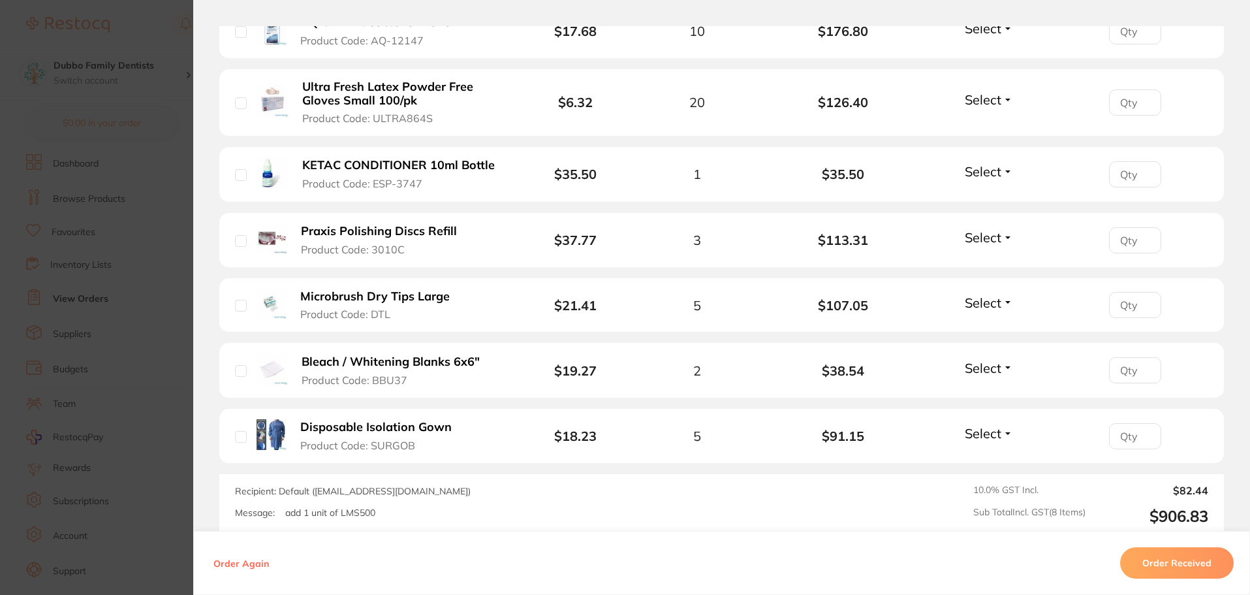
scroll to position [588, 0]
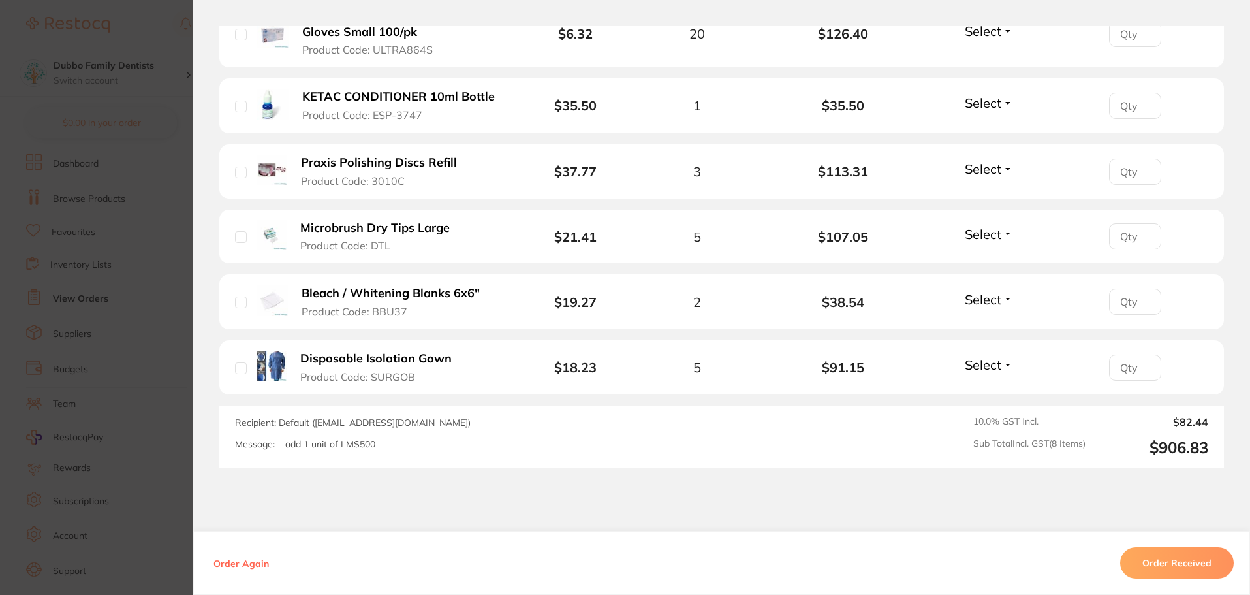
click at [124, 432] on section "Order ID: Restocq- 92388 Order Information Accepted Order Order Date [DATE] 12:…" at bounding box center [625, 297] width 1250 height 595
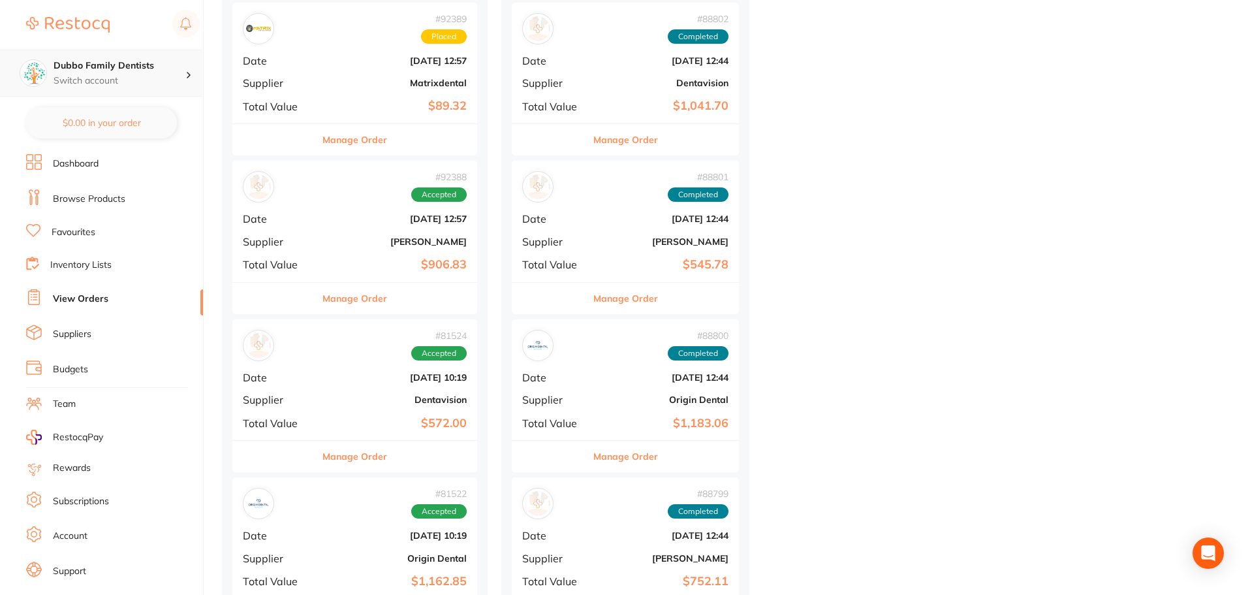
scroll to position [588, 0]
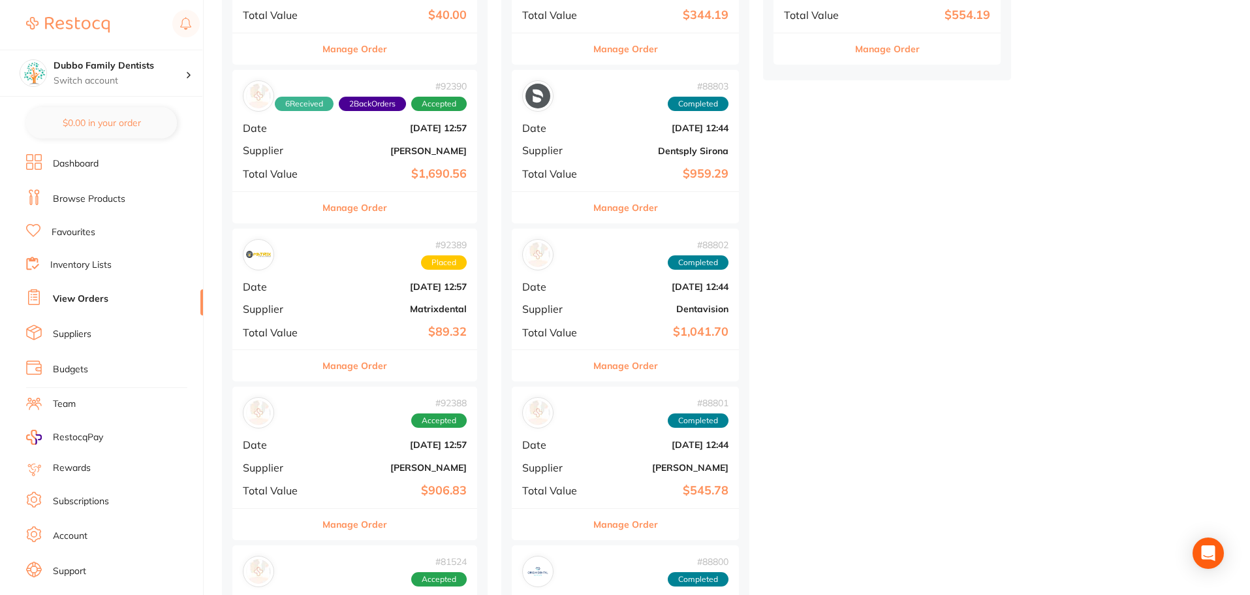
click at [72, 193] on link "Browse Products" at bounding box center [89, 199] width 72 height 13
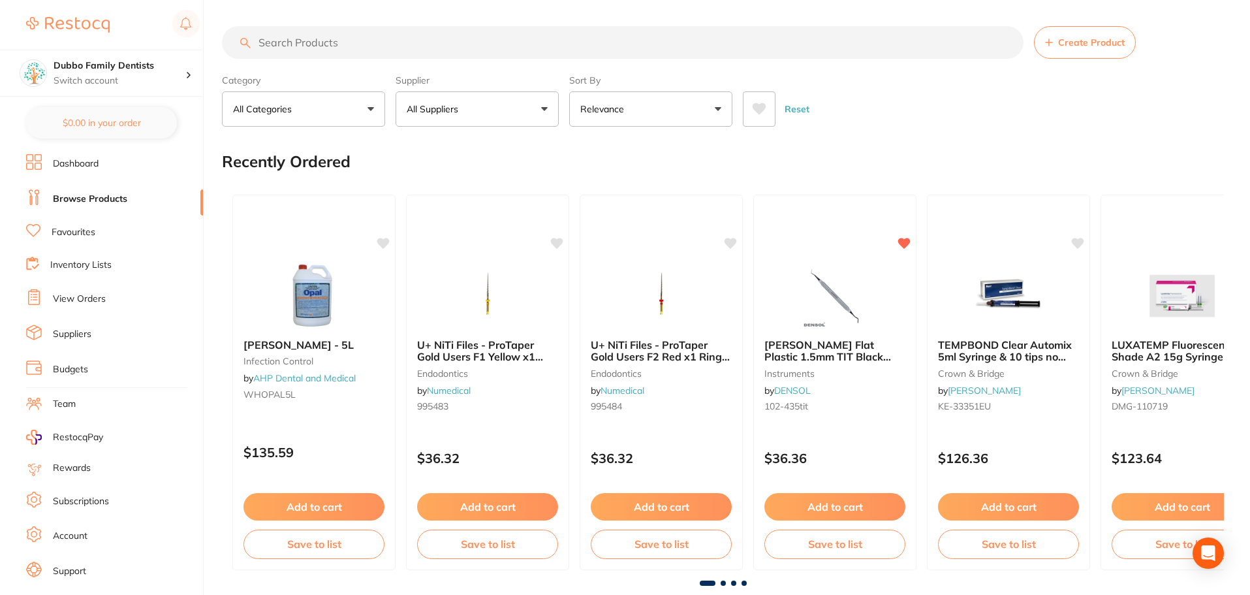
click at [476, 48] on input "search" at bounding box center [623, 42] width 802 height 33
type input "milton"
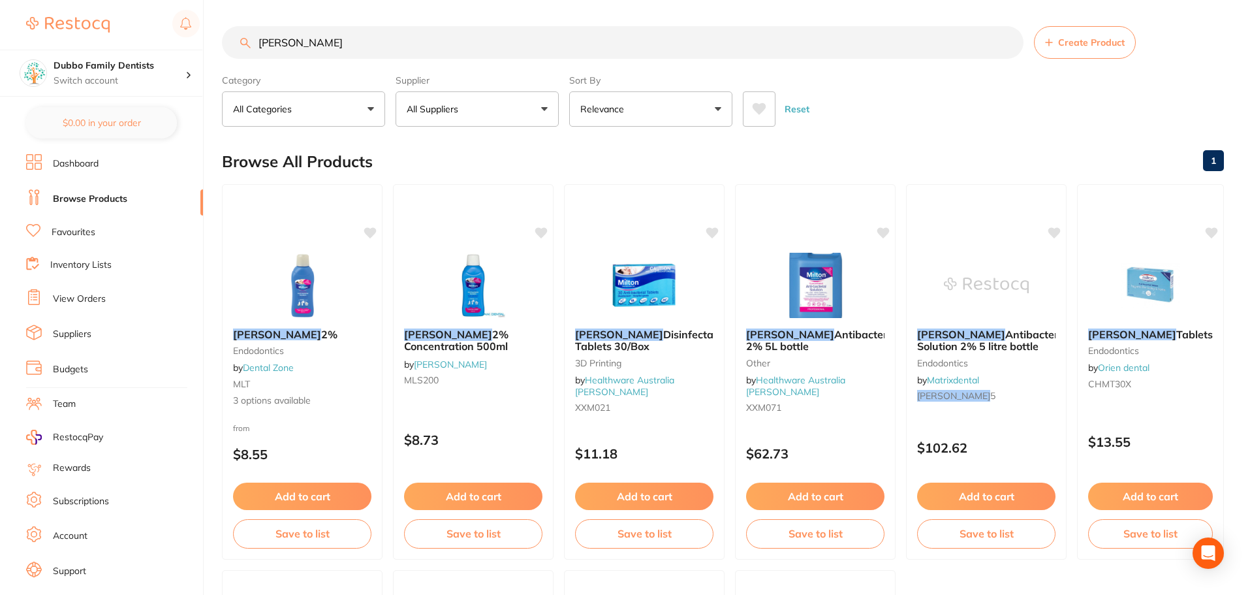
click at [89, 290] on li "View Orders" at bounding box center [114, 299] width 177 height 20
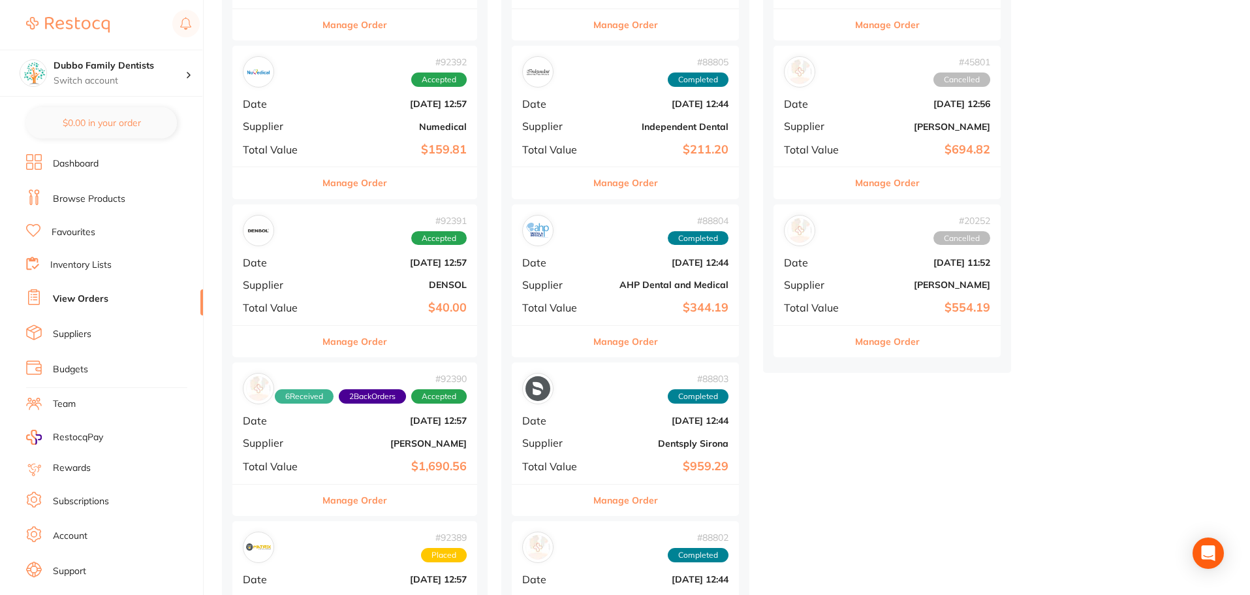
scroll to position [65, 0]
